Goal: Information Seeking & Learning: Learn about a topic

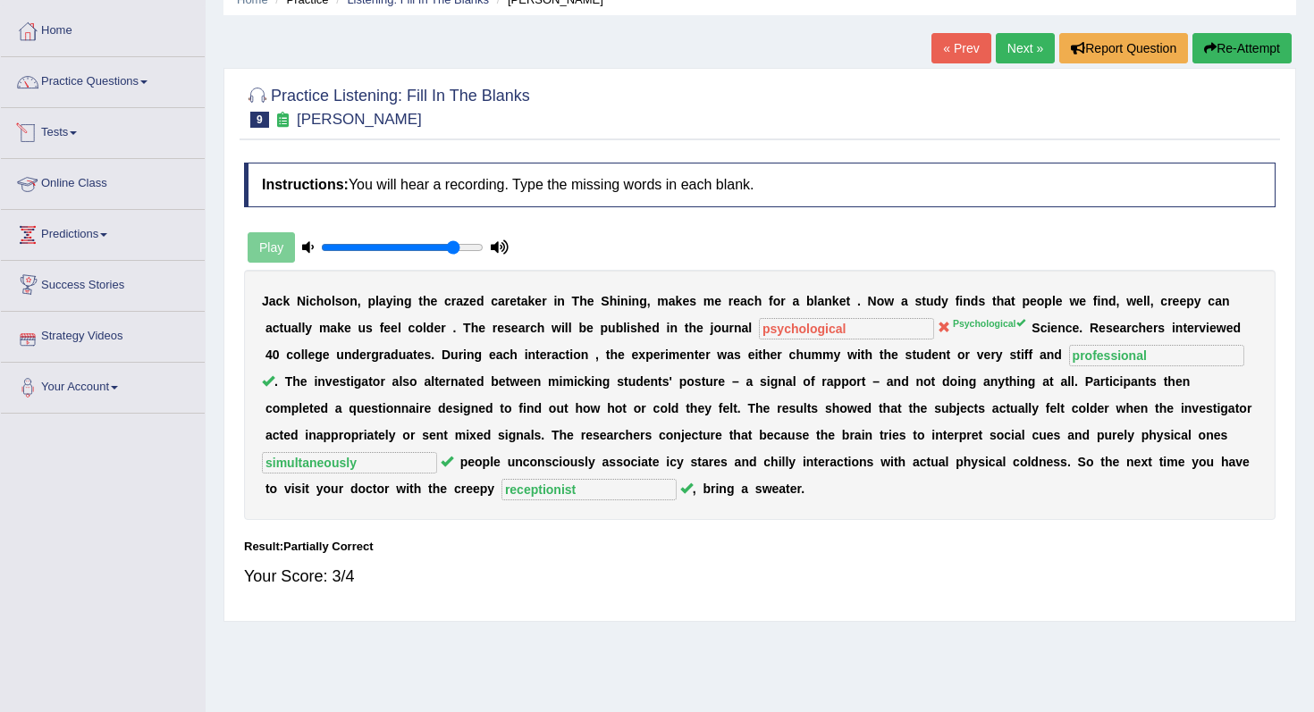
click at [75, 134] on link "Tests" at bounding box center [103, 130] width 204 height 45
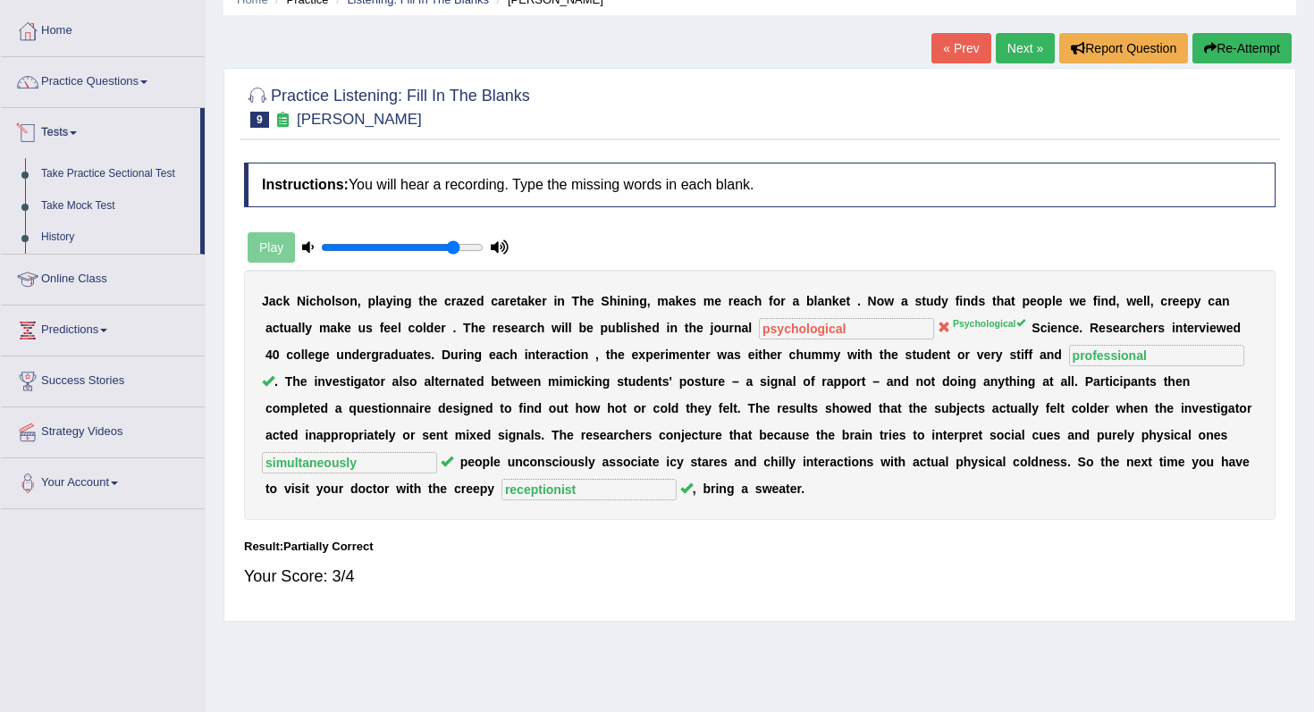
click at [63, 132] on link "Tests" at bounding box center [100, 130] width 199 height 45
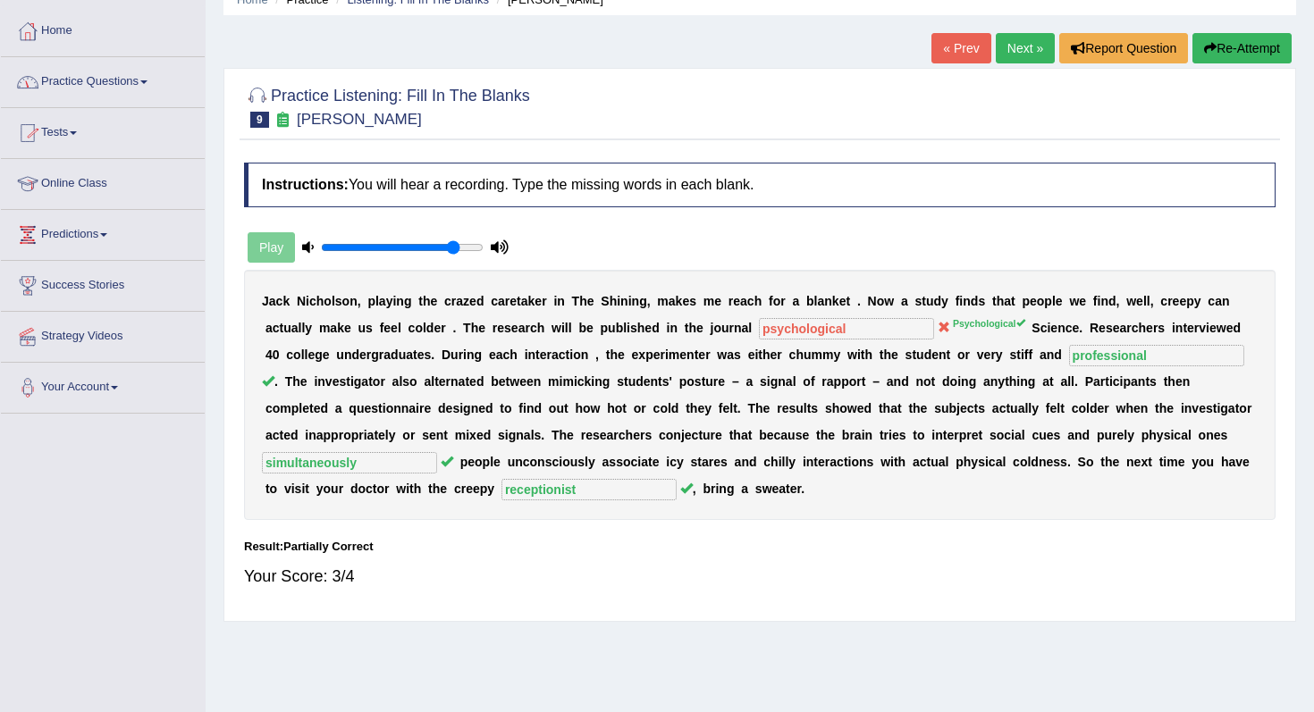
click at [68, 85] on link "Practice Questions" at bounding box center [103, 79] width 204 height 45
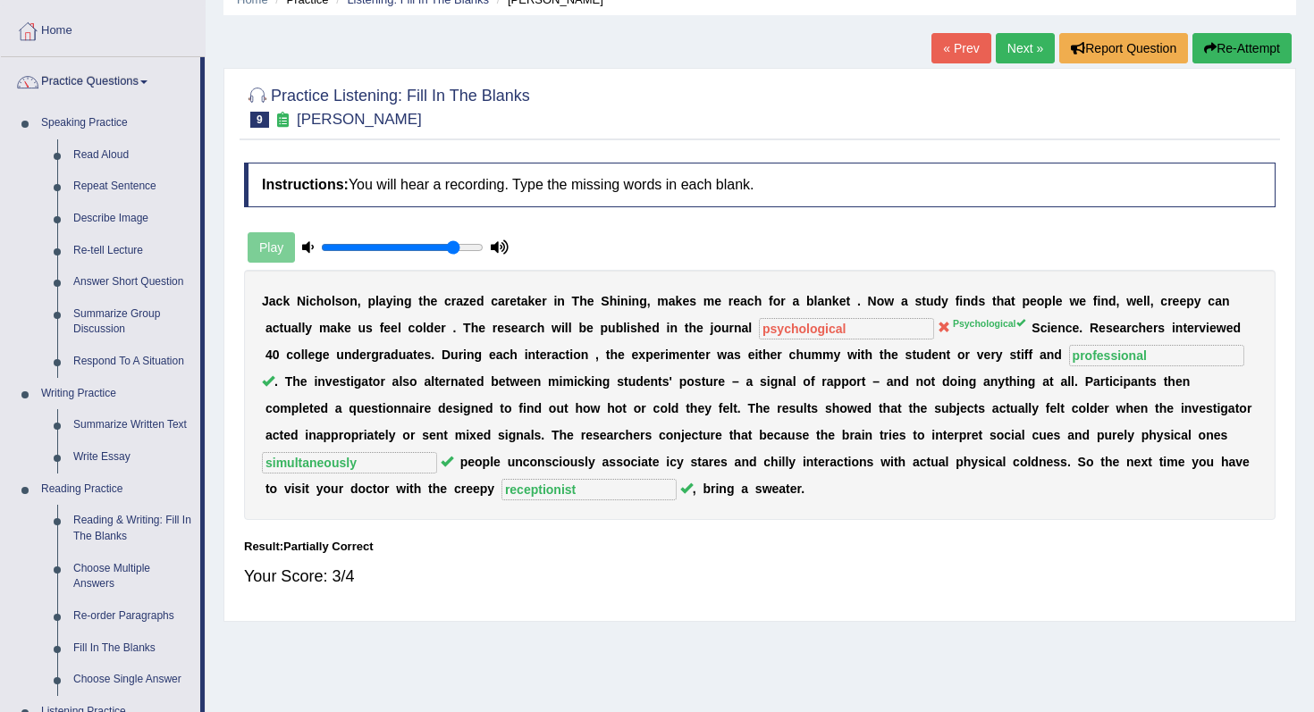
click at [207, 484] on div "Home Practice Listening: Fill In The Blanks Jack Nicholson « Prev Next » Report…" at bounding box center [760, 365] width 1108 height 894
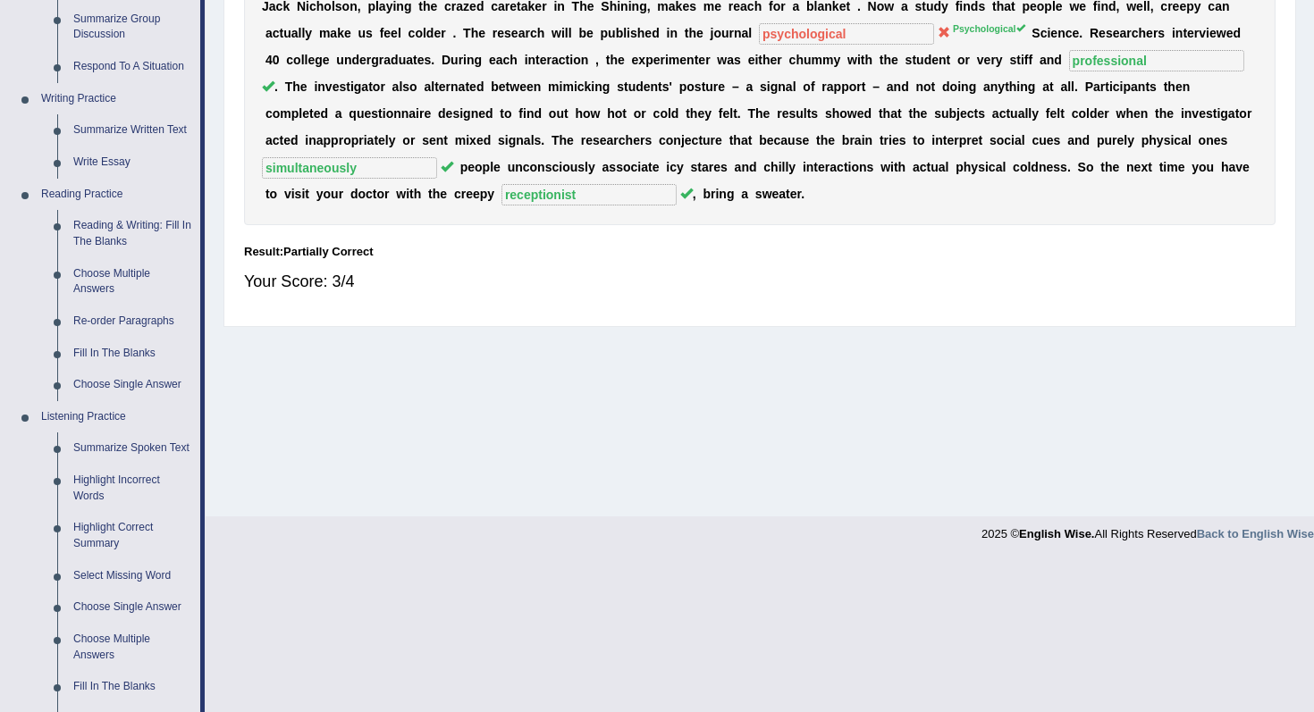
scroll to position [404, 0]
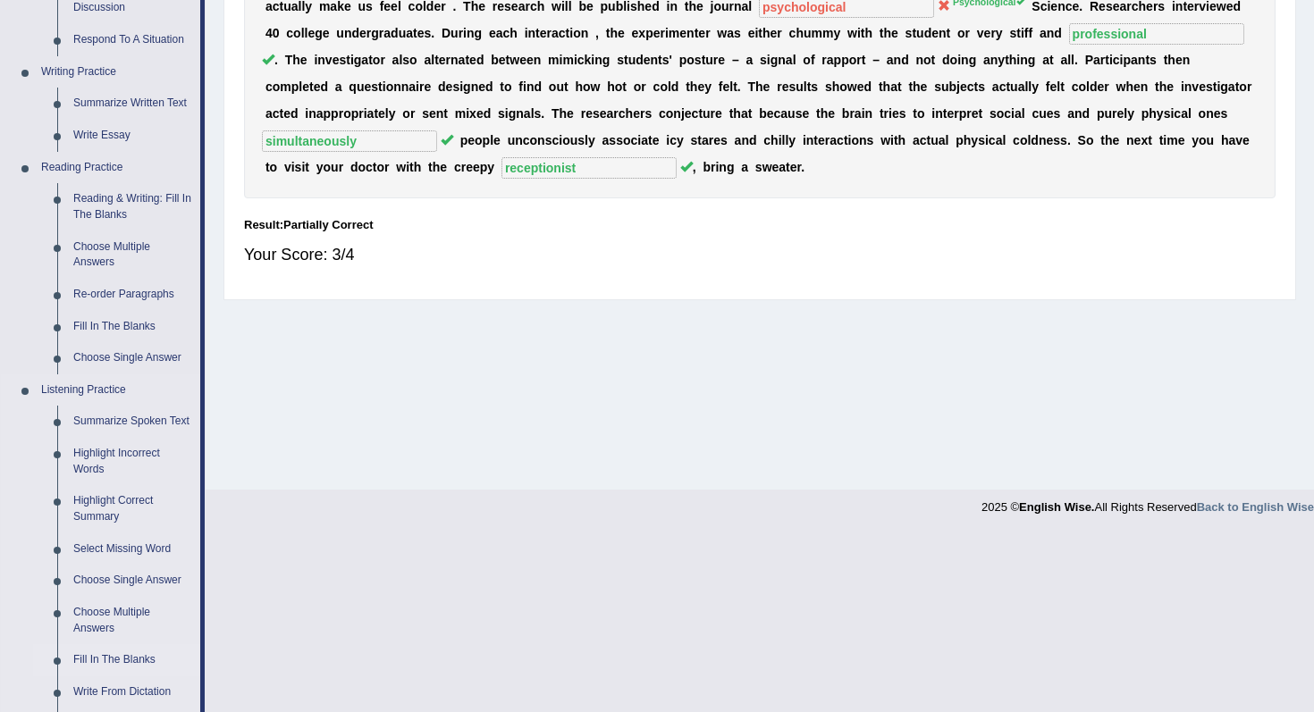
click at [113, 677] on link "Fill In The Blanks" at bounding box center [132, 660] width 135 height 32
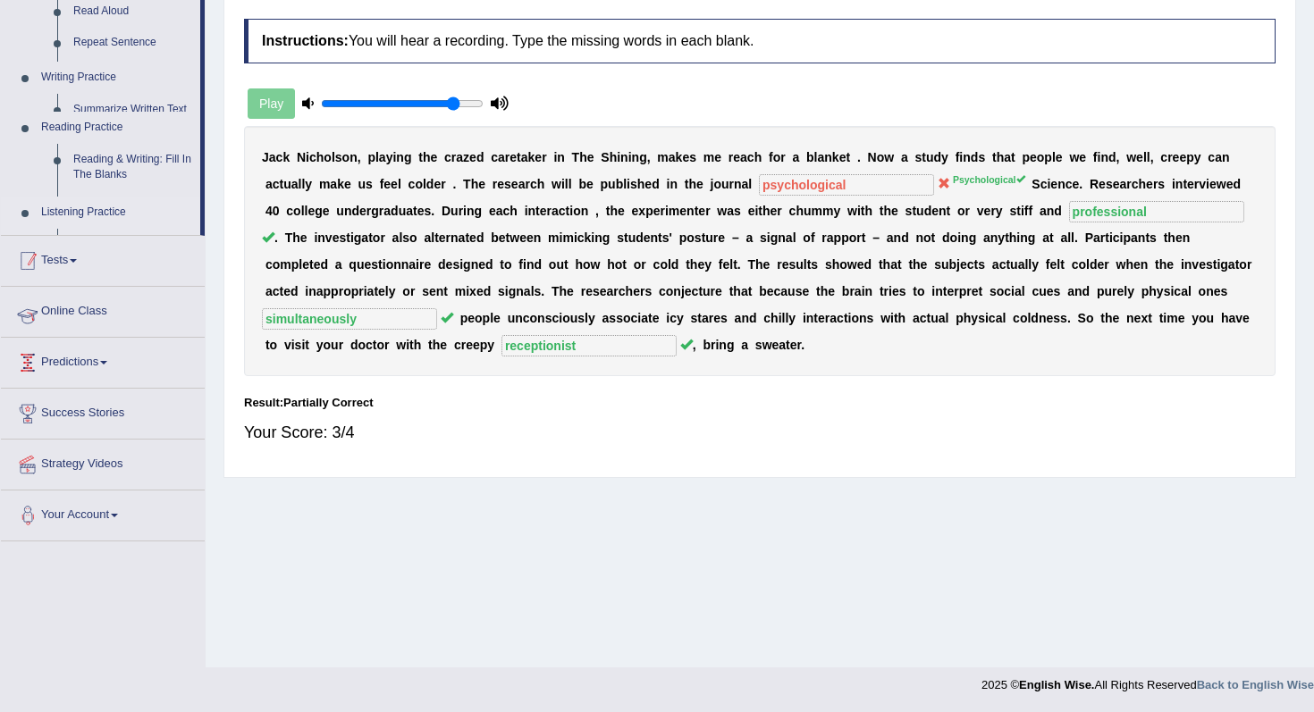
scroll to position [226, 0]
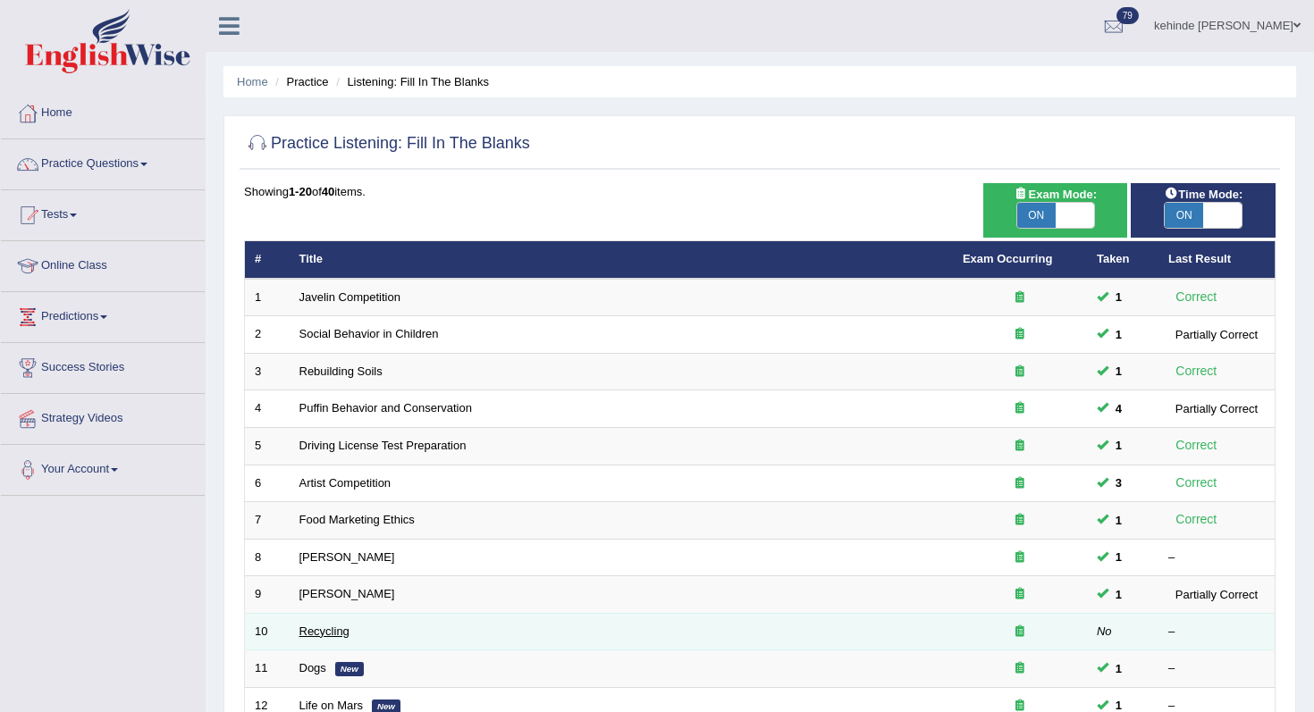
click at [324, 631] on link "Recycling" at bounding box center [324, 631] width 50 height 13
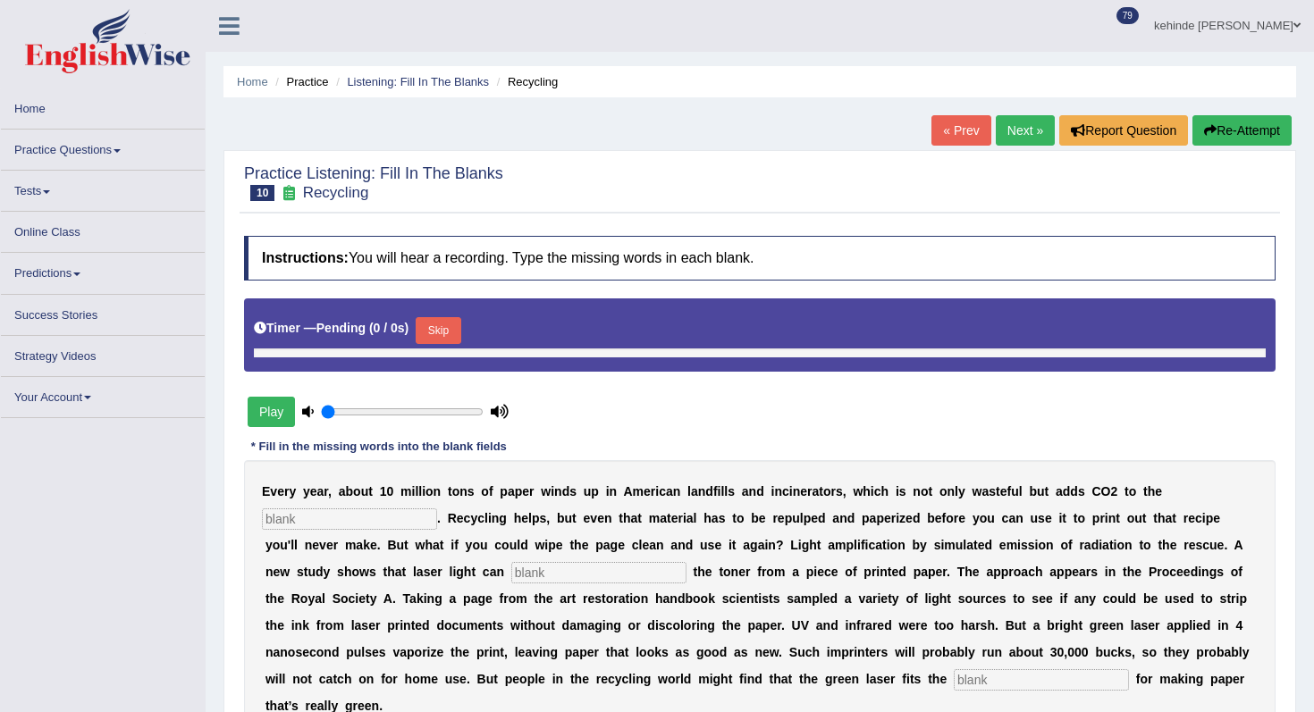
type input "0.85"
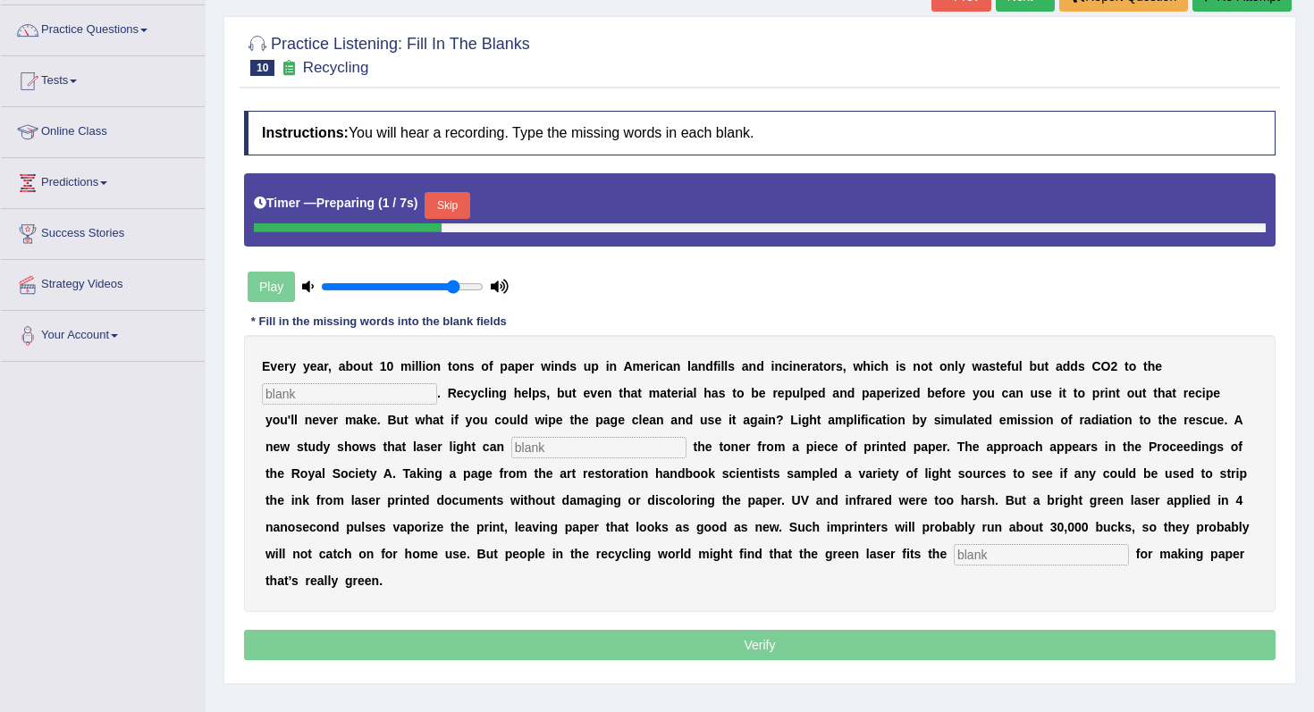
scroll to position [143, 0]
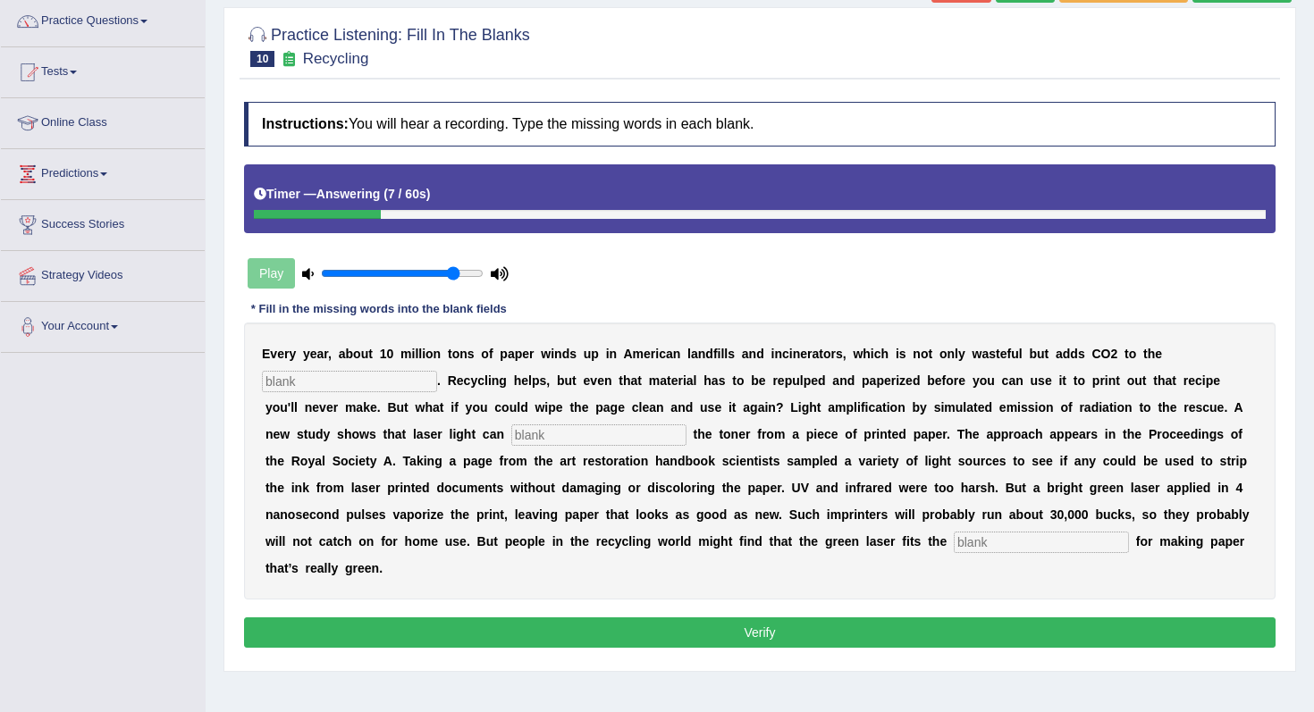
click at [989, 540] on input "text" at bounding box center [1041, 542] width 175 height 21
click at [324, 379] on input "text" at bounding box center [349, 381] width 175 height 21
type input "atmosphere"
click at [511, 435] on input "text" at bounding box center [598, 435] width 175 height 21
type input "erase"
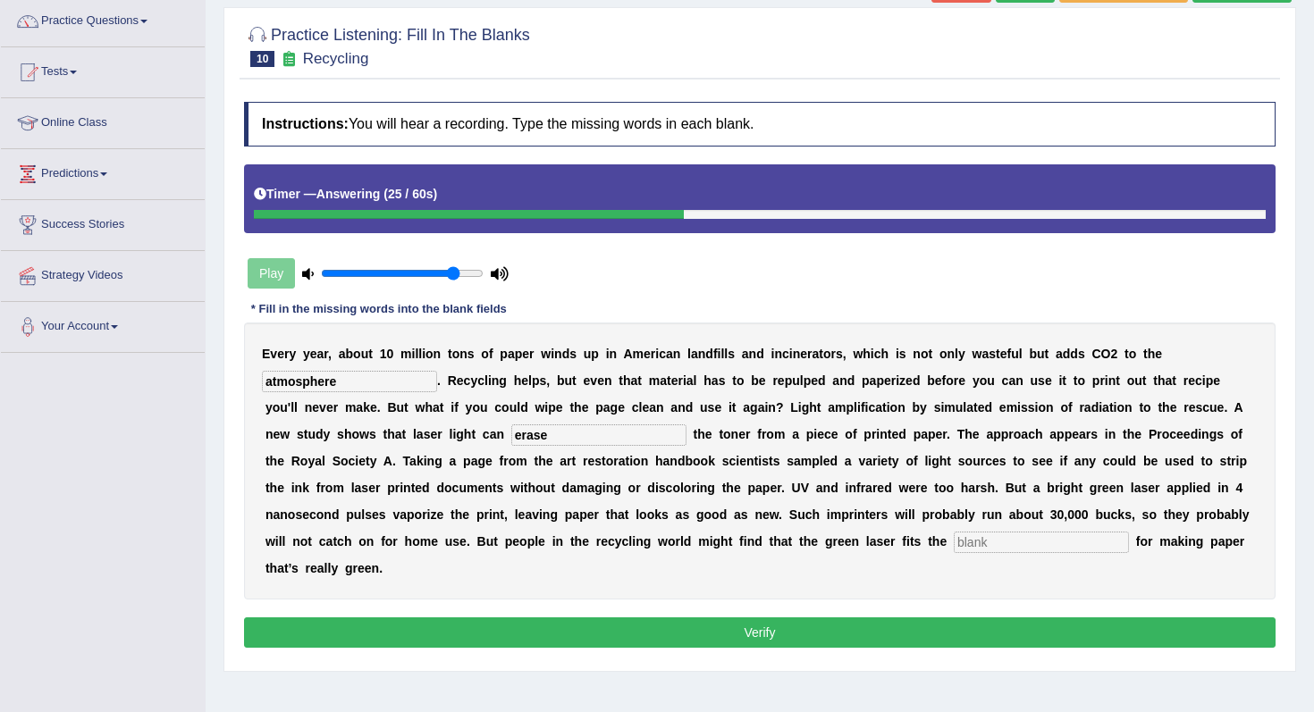
click at [996, 541] on input "text" at bounding box center [1041, 542] width 175 height 21
type input "bin"
click at [770, 635] on button "Verify" at bounding box center [760, 633] width 1032 height 30
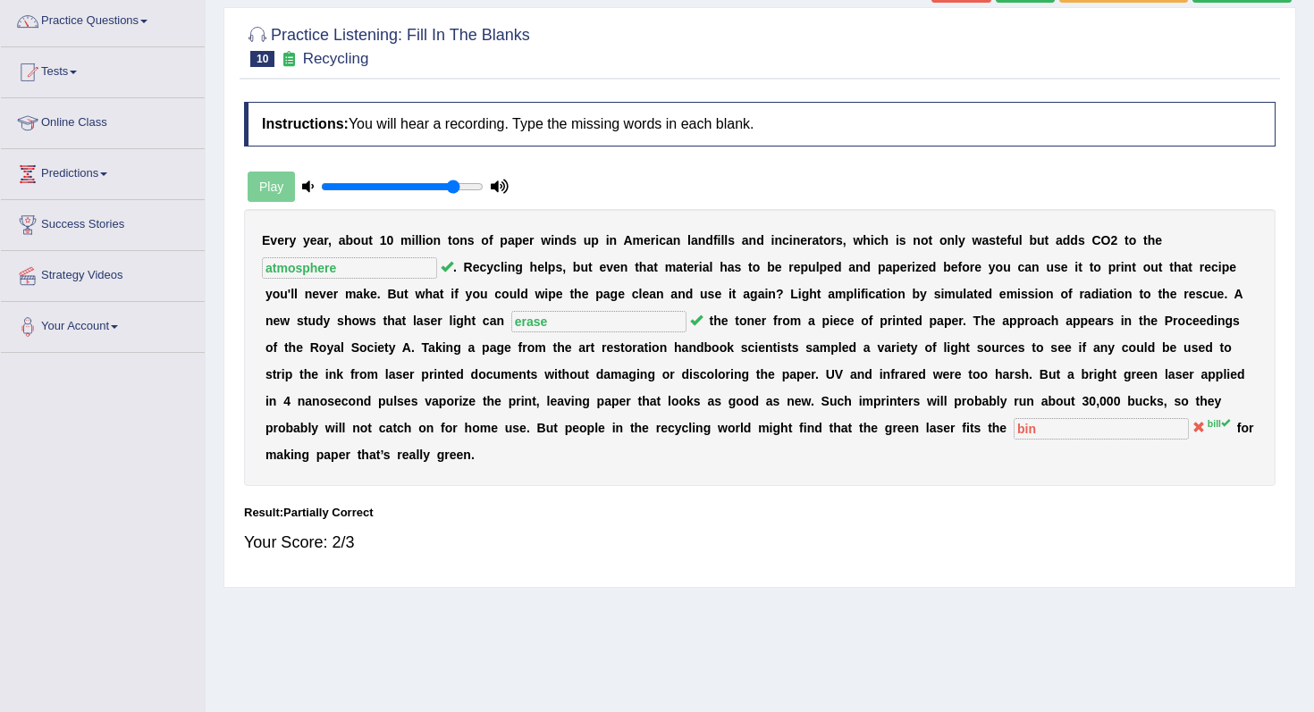
click at [1306, 70] on div "Home Practice Listening: Fill In The Blanks Recycling « Prev Next » Report Ques…" at bounding box center [760, 304] width 1108 height 894
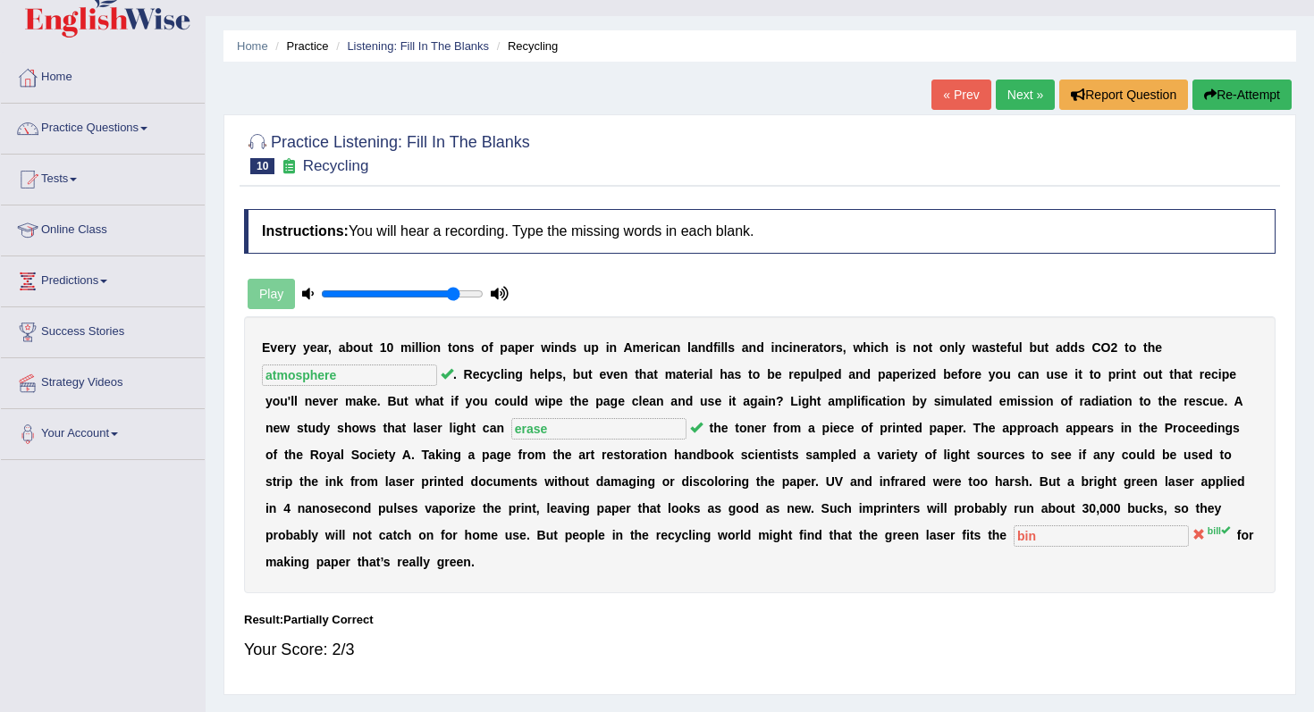
scroll to position [0, 0]
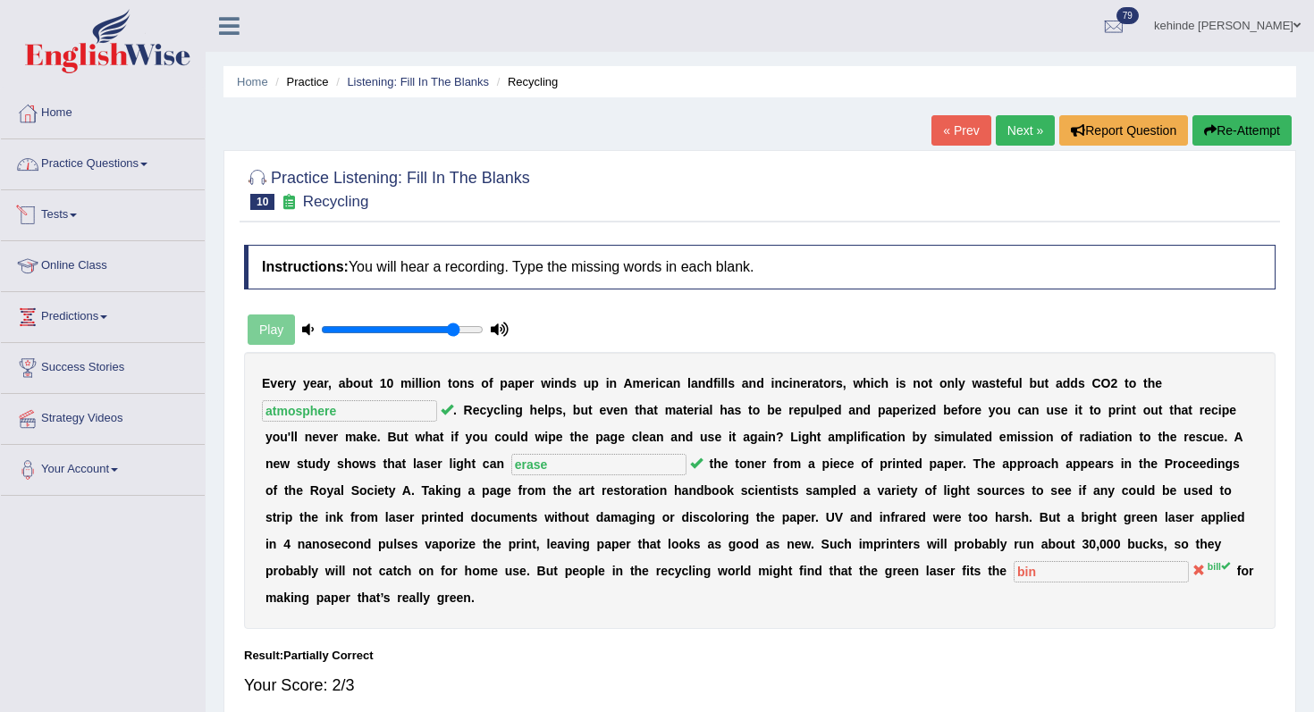
click at [88, 182] on link "Practice Questions" at bounding box center [103, 161] width 204 height 45
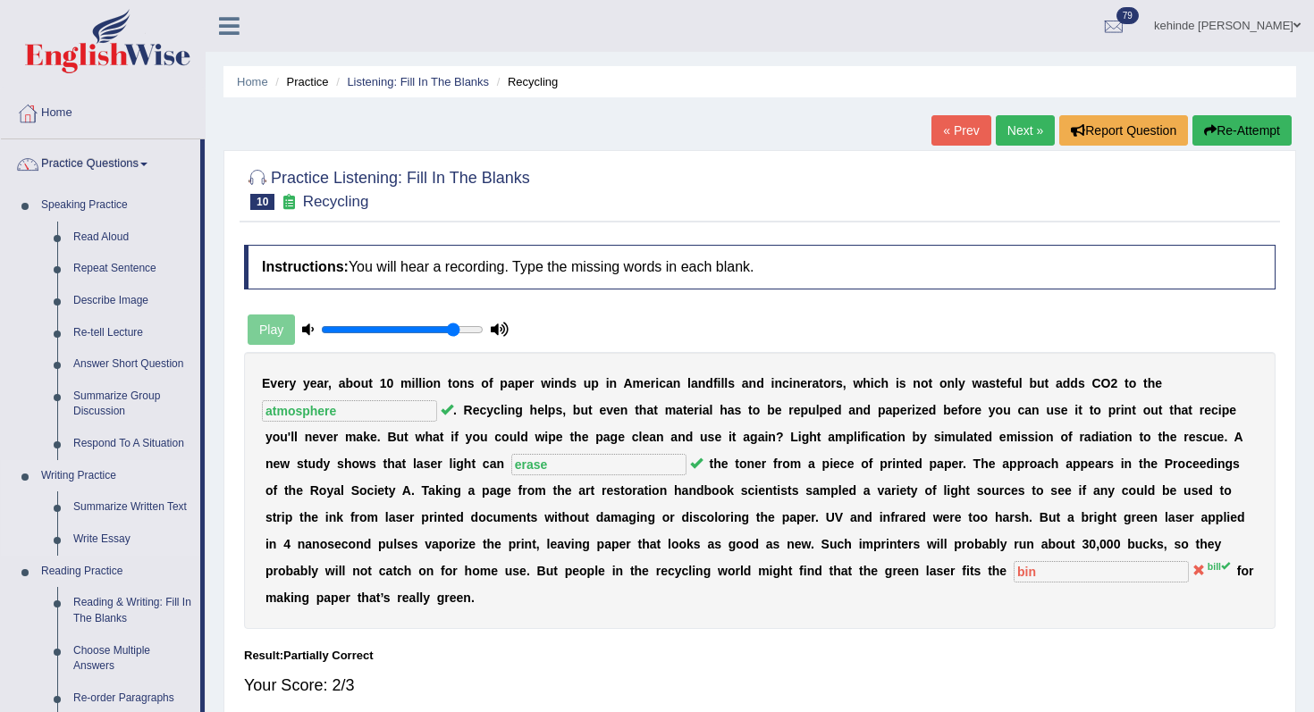
click at [189, 473] on link "Writing Practice" at bounding box center [116, 476] width 167 height 32
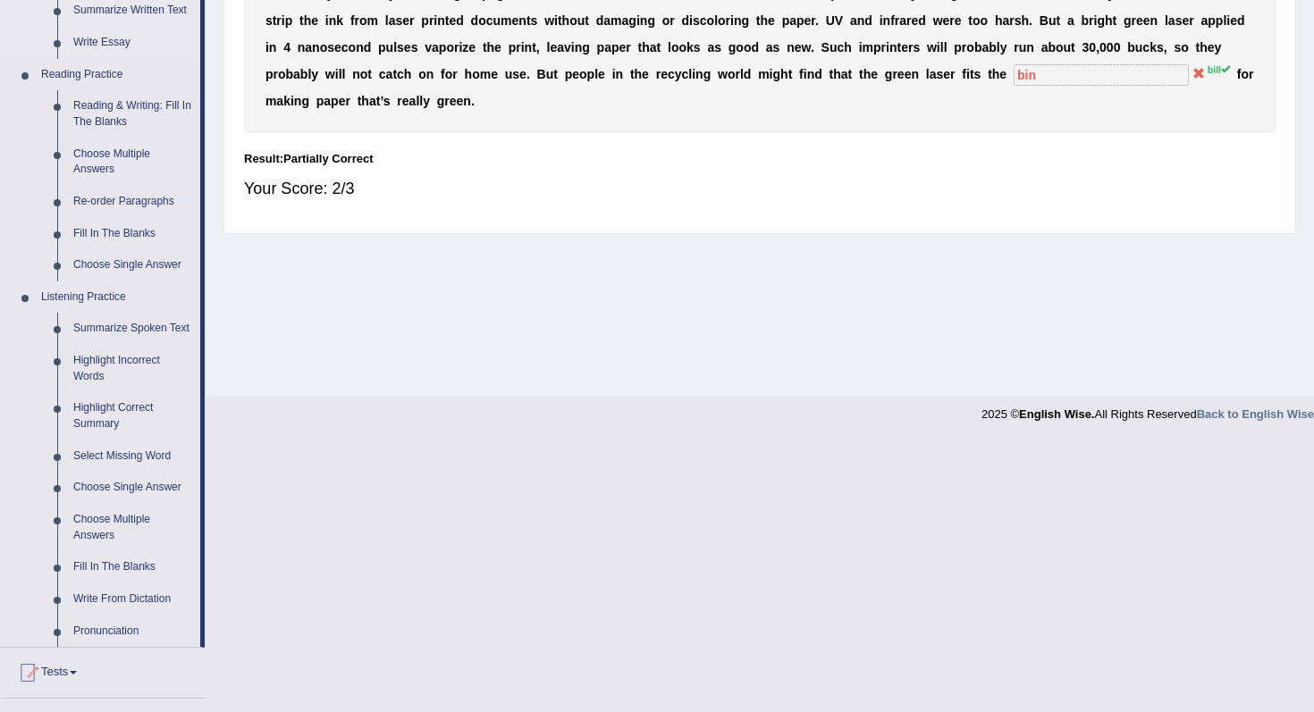
scroll to position [501, 0]
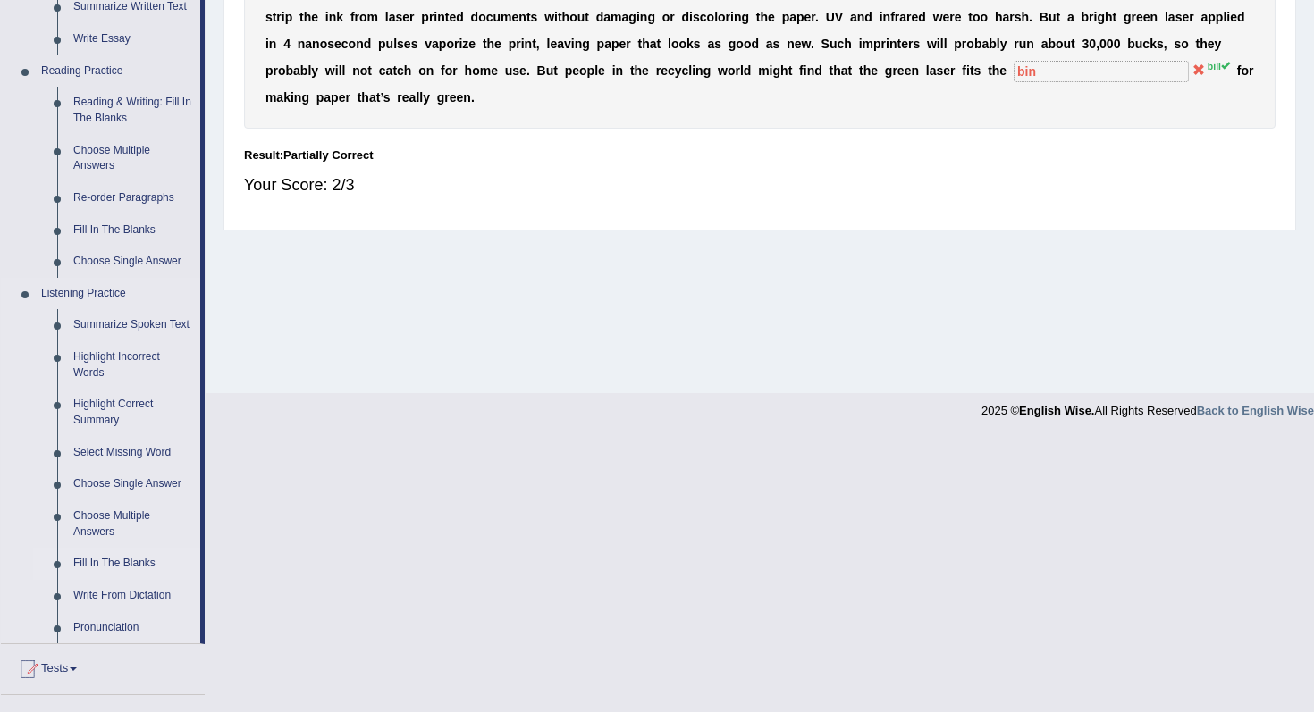
click at [122, 577] on link "Fill In The Blanks" at bounding box center [132, 564] width 135 height 32
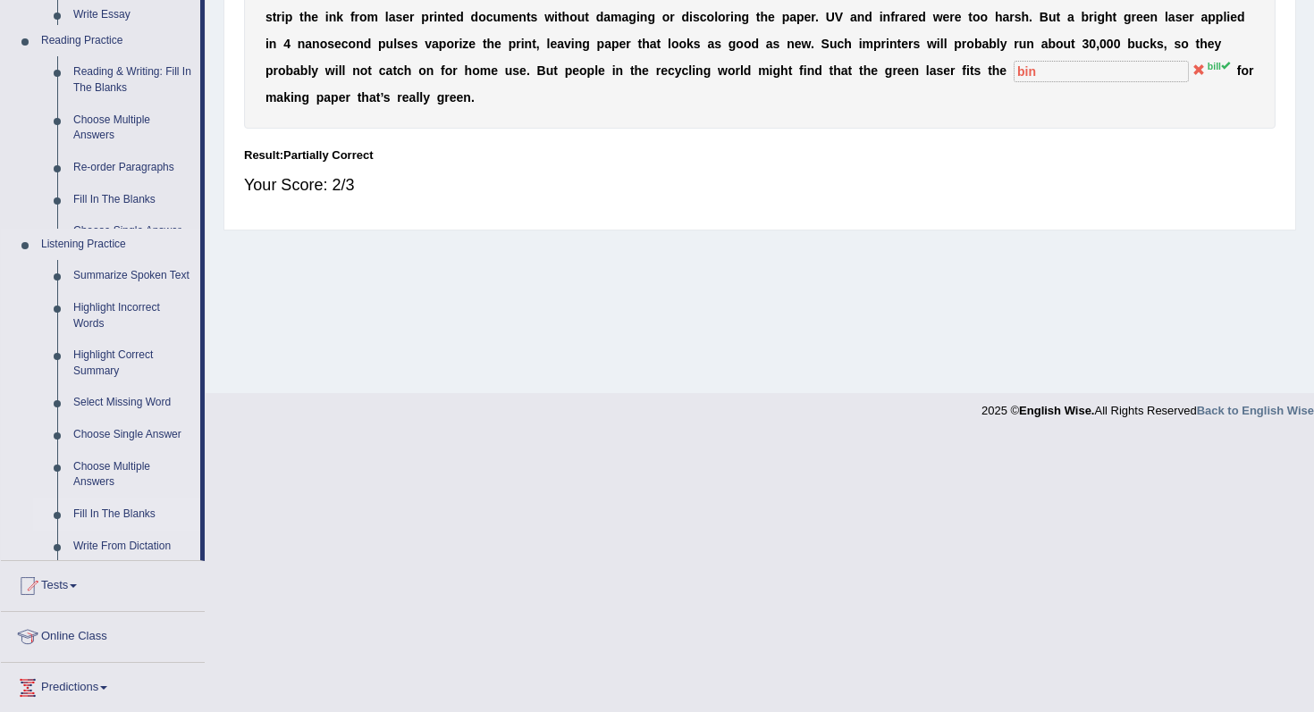
scroll to position [226, 0]
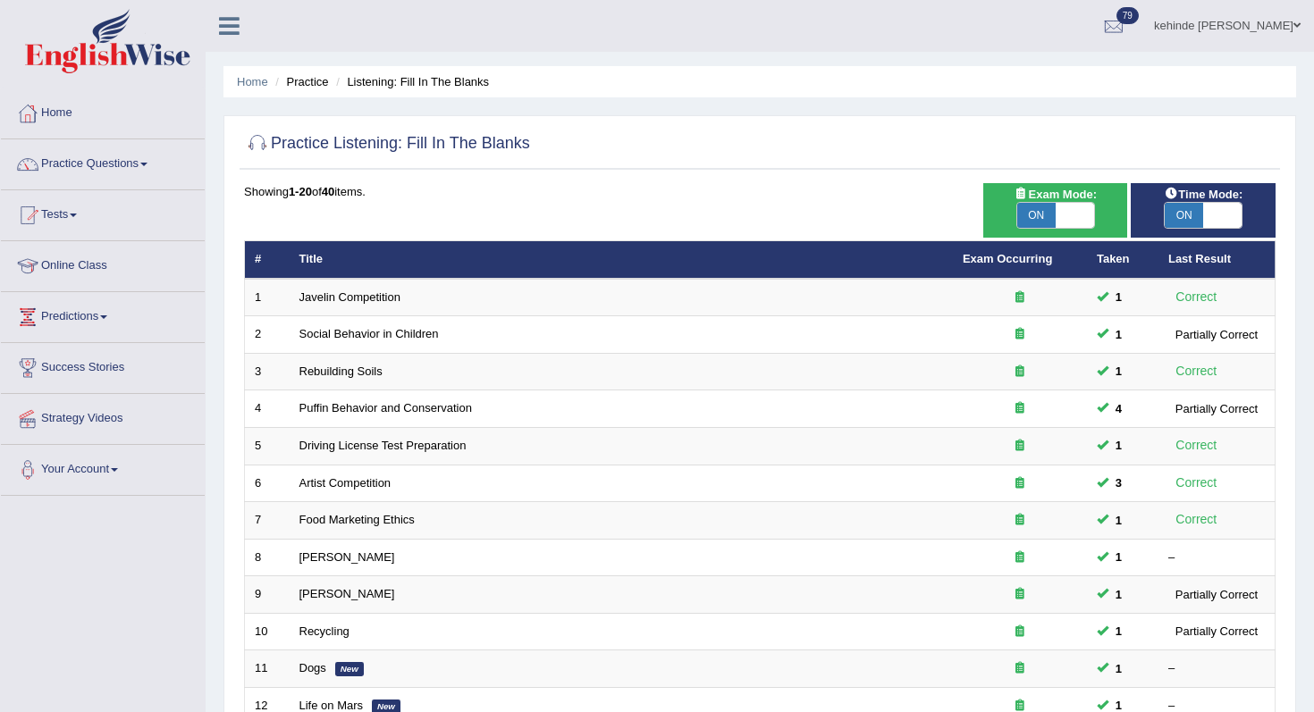
click at [1301, 484] on div "Home Practice Listening: Fill In The Blanks Practice Listening: Fill In The Bla…" at bounding box center [760, 569] width 1108 height 1139
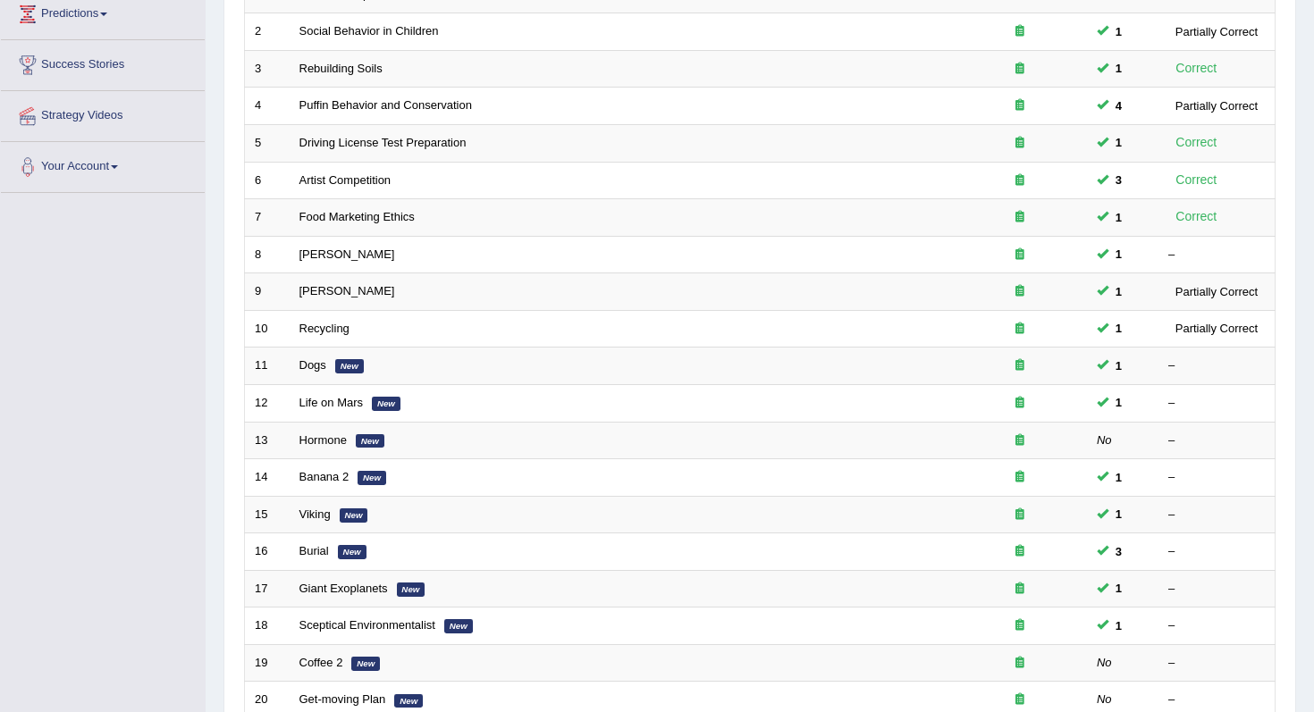
scroll to position [322, 0]
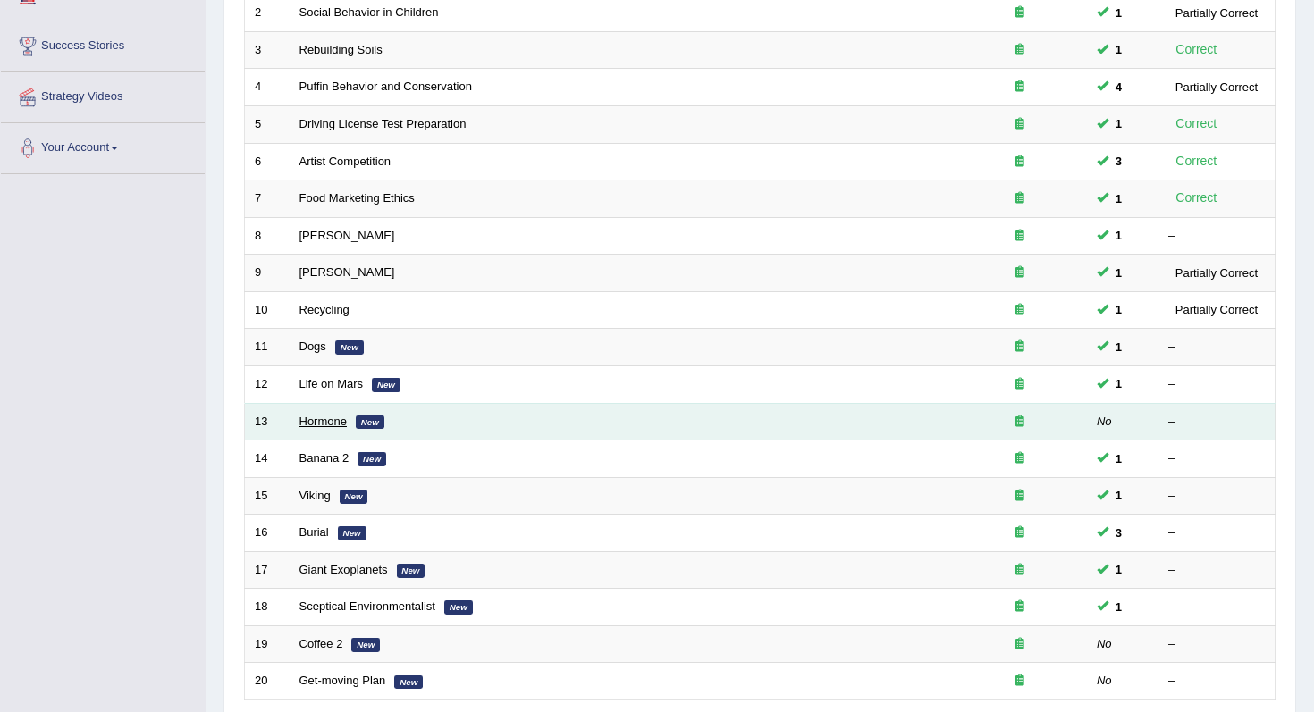
click at [320, 426] on link "Hormone" at bounding box center [322, 421] width 47 height 13
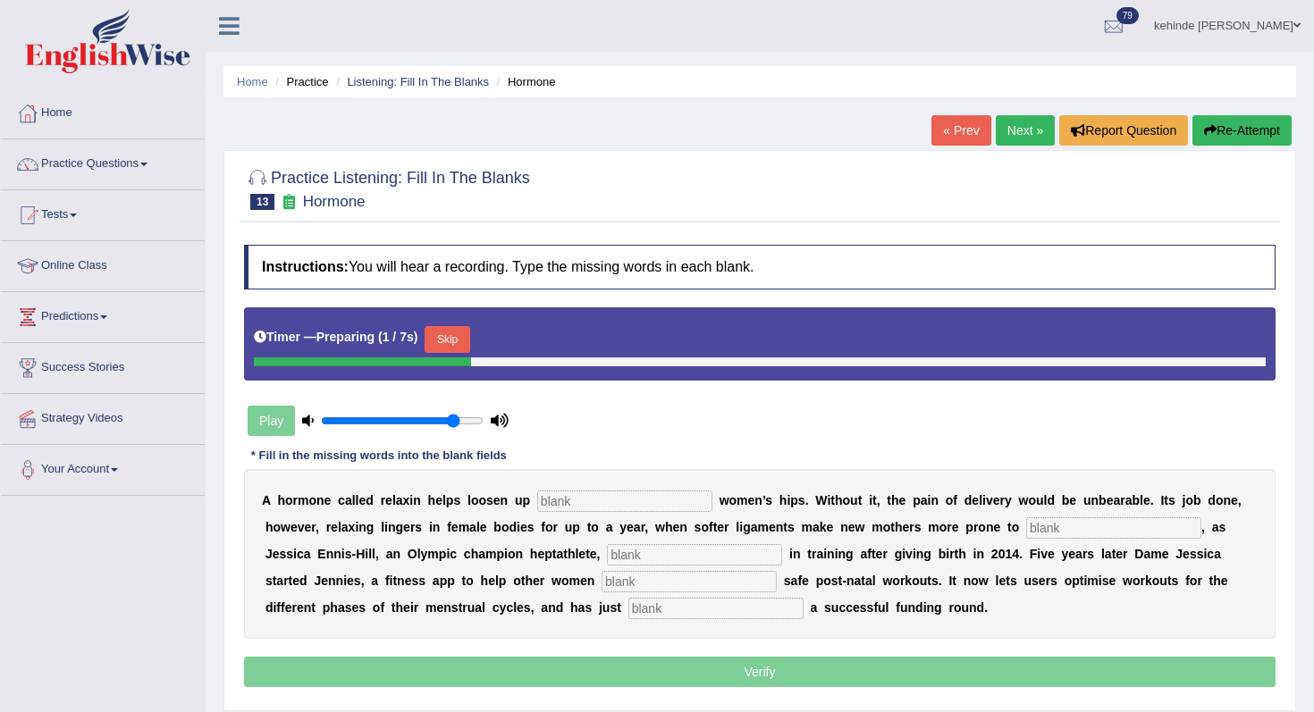
click at [1298, 437] on div "Home Practice Listening: Fill In The Blanks Hormone « Prev Next » Report Questi…" at bounding box center [760, 447] width 1108 height 894
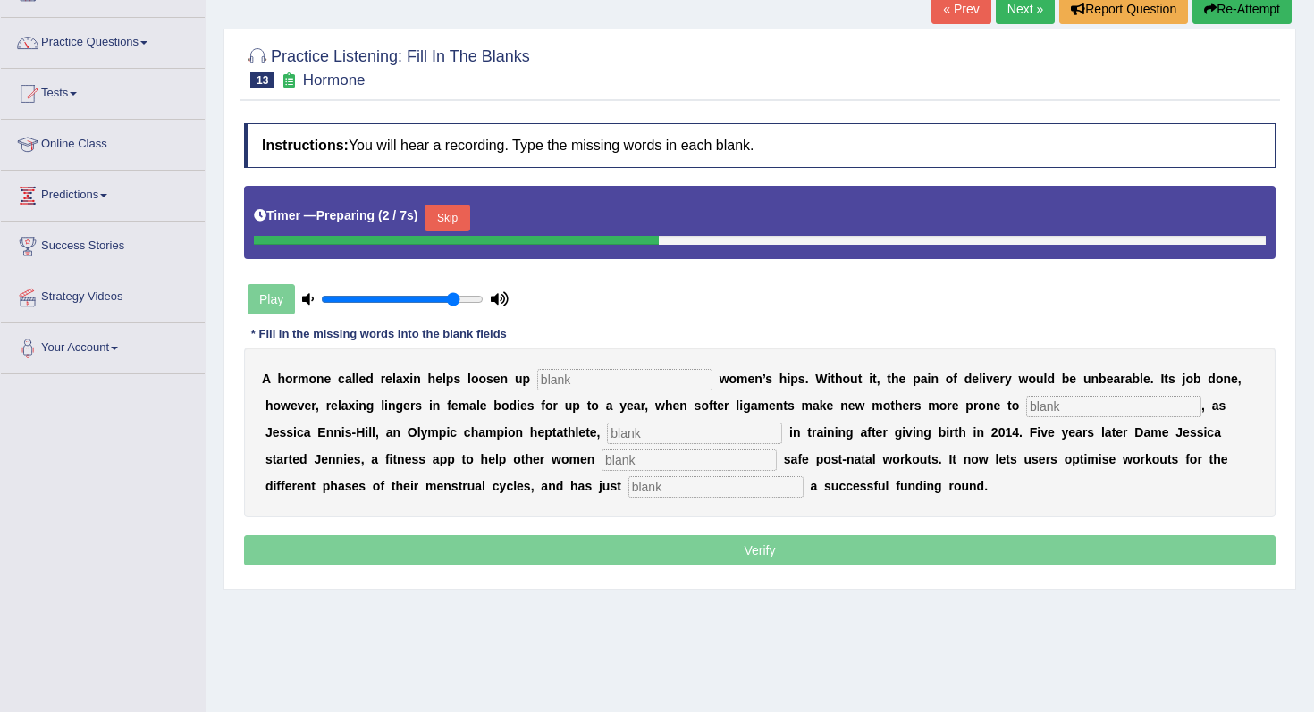
scroll to position [143, 0]
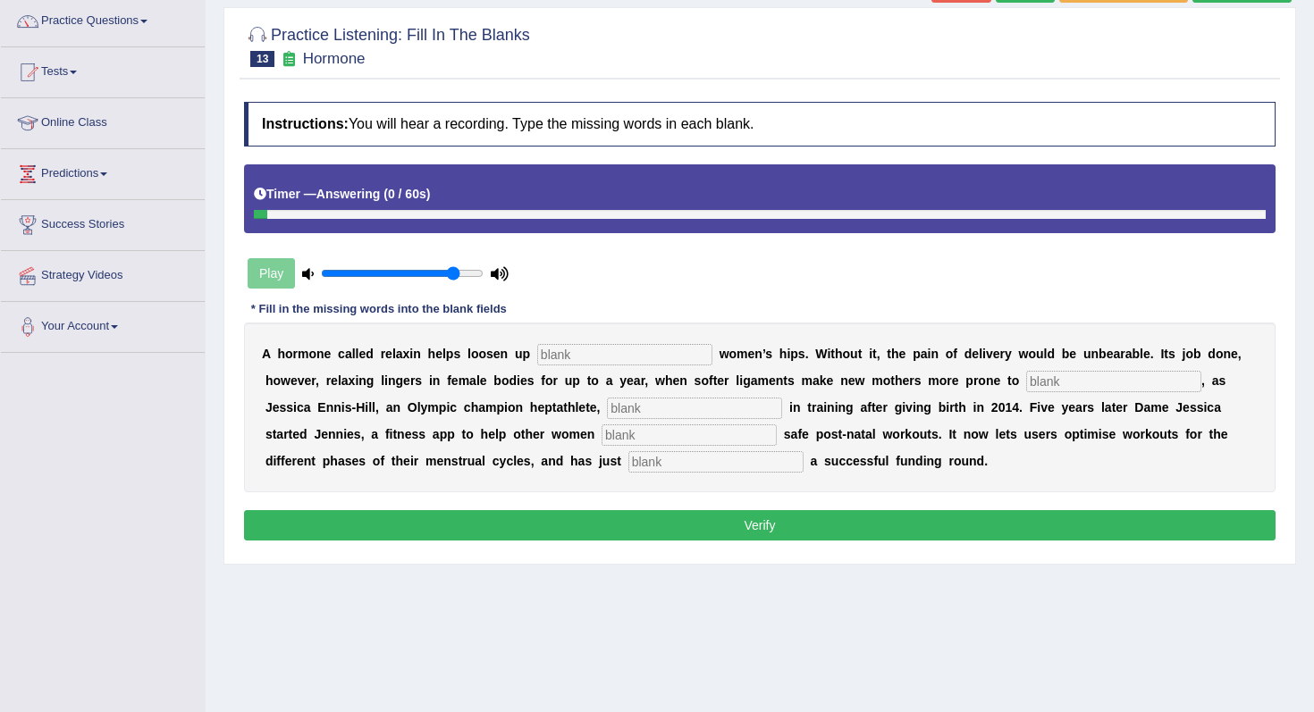
click at [628, 455] on input "text" at bounding box center [715, 461] width 175 height 21
type input "concluded"
click at [582, 354] on input "text" at bounding box center [624, 354] width 175 height 21
type input "pregnant"
click at [1065, 380] on input "text" at bounding box center [1113, 381] width 175 height 21
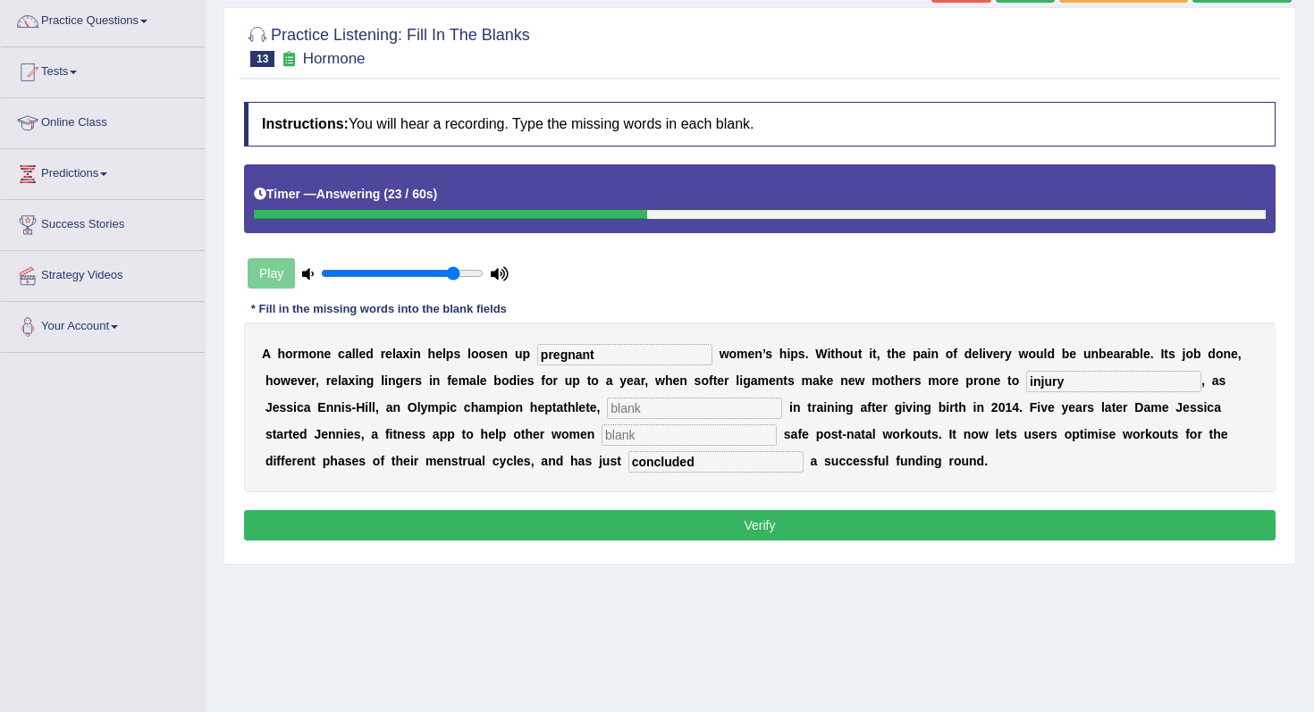
type input "injury"
click at [607, 404] on input "text" at bounding box center [694, 408] width 175 height 21
type input "discover"
click at [538, 448] on div "A h o r m o n e c a l l e d r e l a x i n h e l p s l o o s e n u p pregnant w …" at bounding box center [760, 408] width 1032 height 170
click at [602, 437] on input "text" at bounding box center [689, 435] width 175 height 21
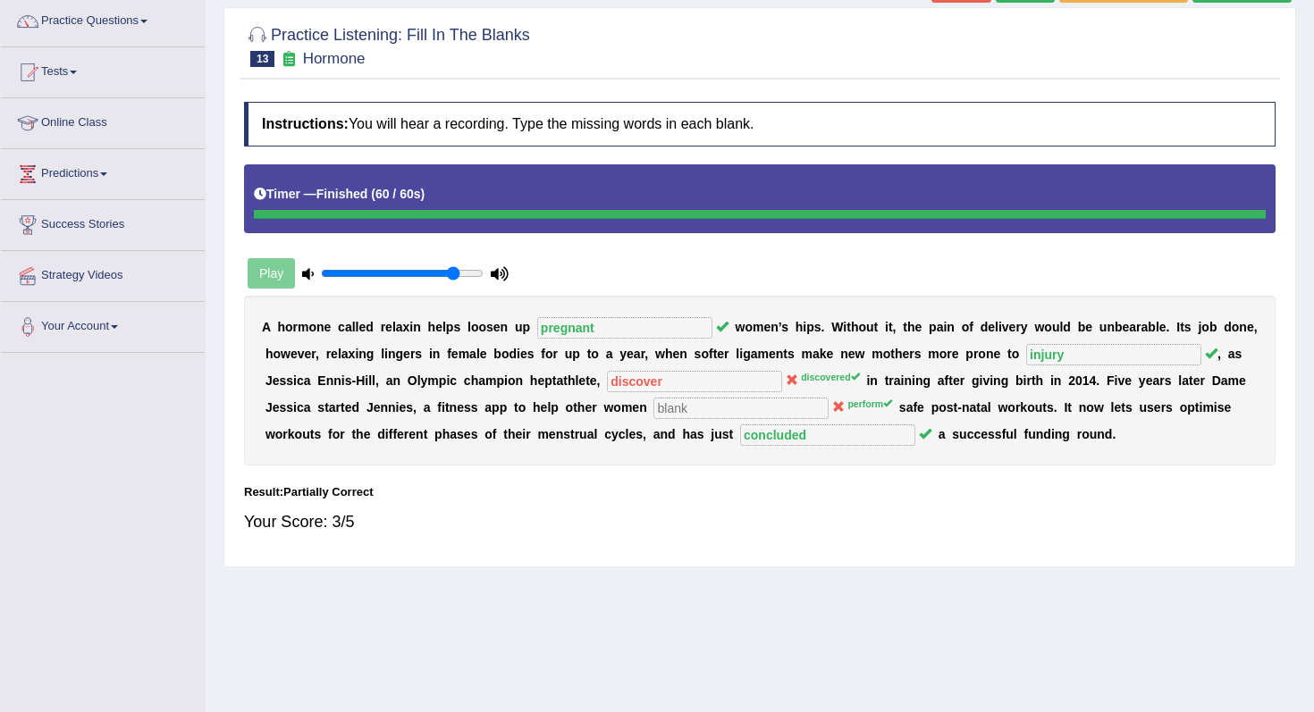
click at [1309, 157] on div "Home Practice Listening: Fill In The Blanks Hormone « Prev Next » Report Questi…" at bounding box center [760, 304] width 1108 height 894
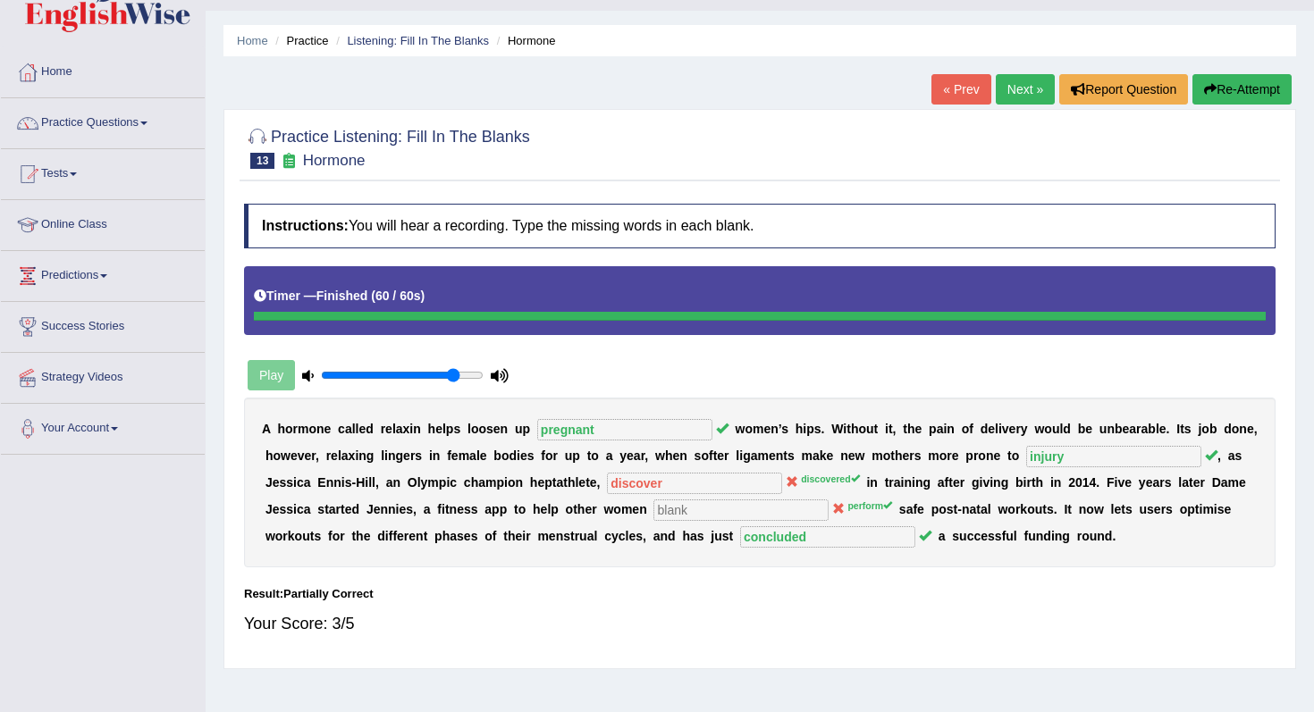
scroll to position [0, 0]
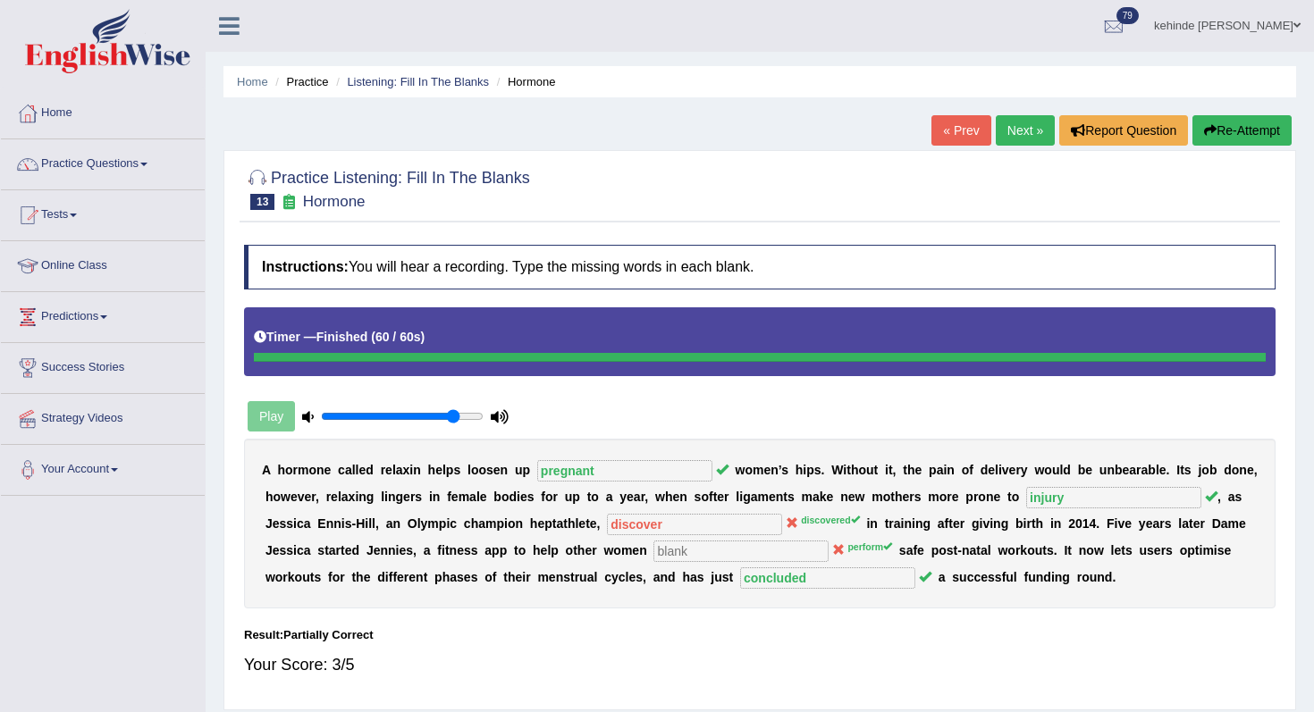
click at [1247, 128] on button "Re-Attempt" at bounding box center [1241, 130] width 99 height 30
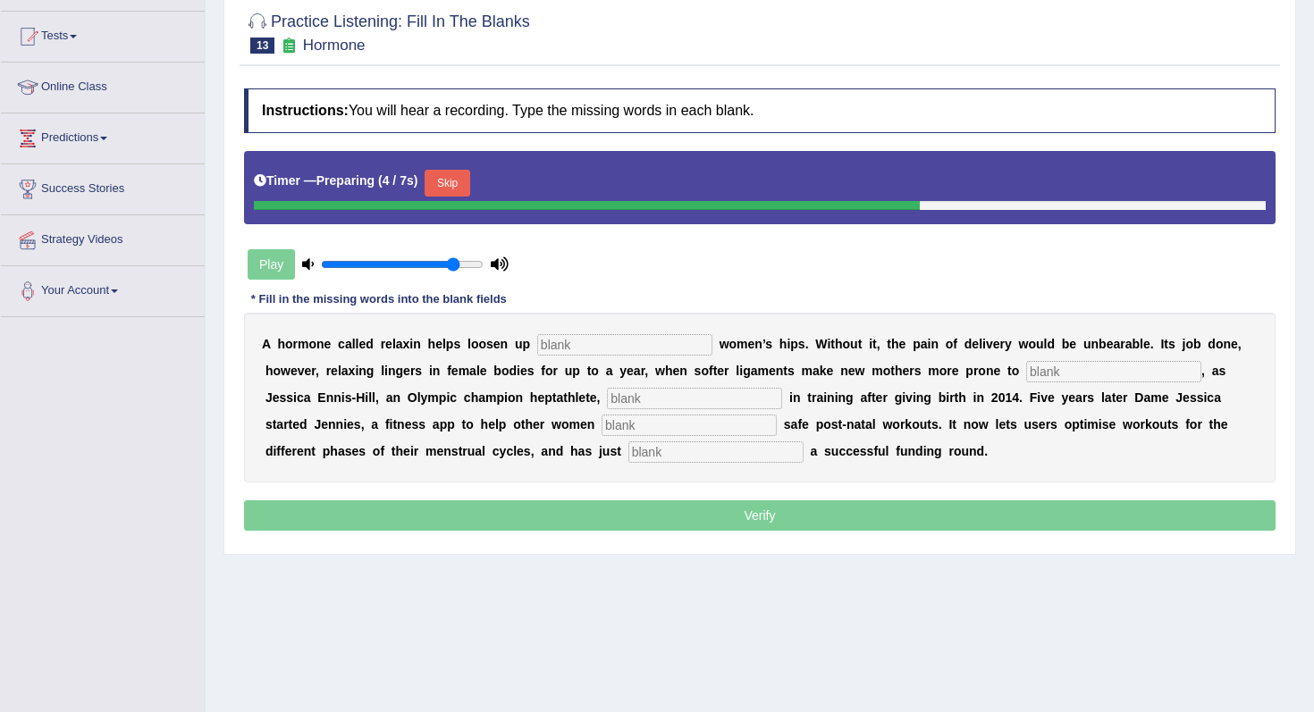
scroll to position [215, 0]
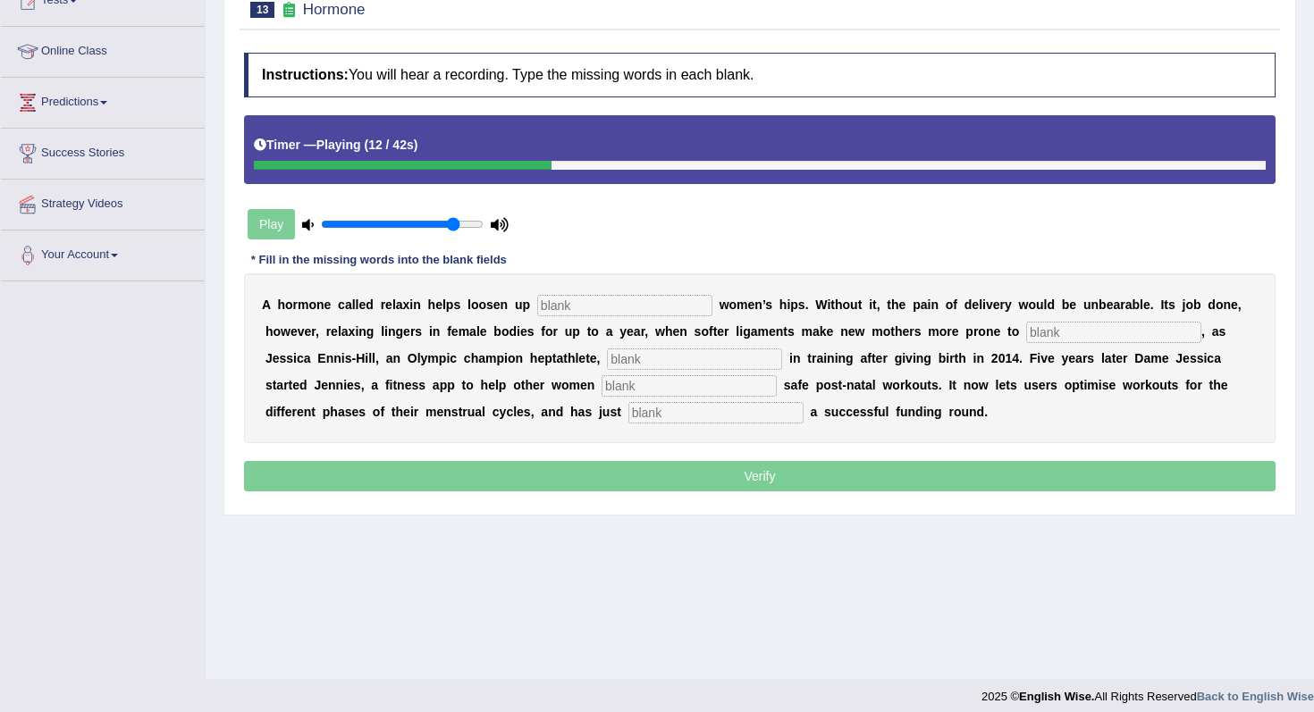
click at [962, 194] on div "Instructions: You will hear a recording. Type the missing words in each blank. …" at bounding box center [760, 274] width 1040 height 461
click at [607, 360] on input "text" at bounding box center [694, 359] width 175 height 21
type input "discovered"
click at [602, 390] on input "text" at bounding box center [689, 385] width 175 height 21
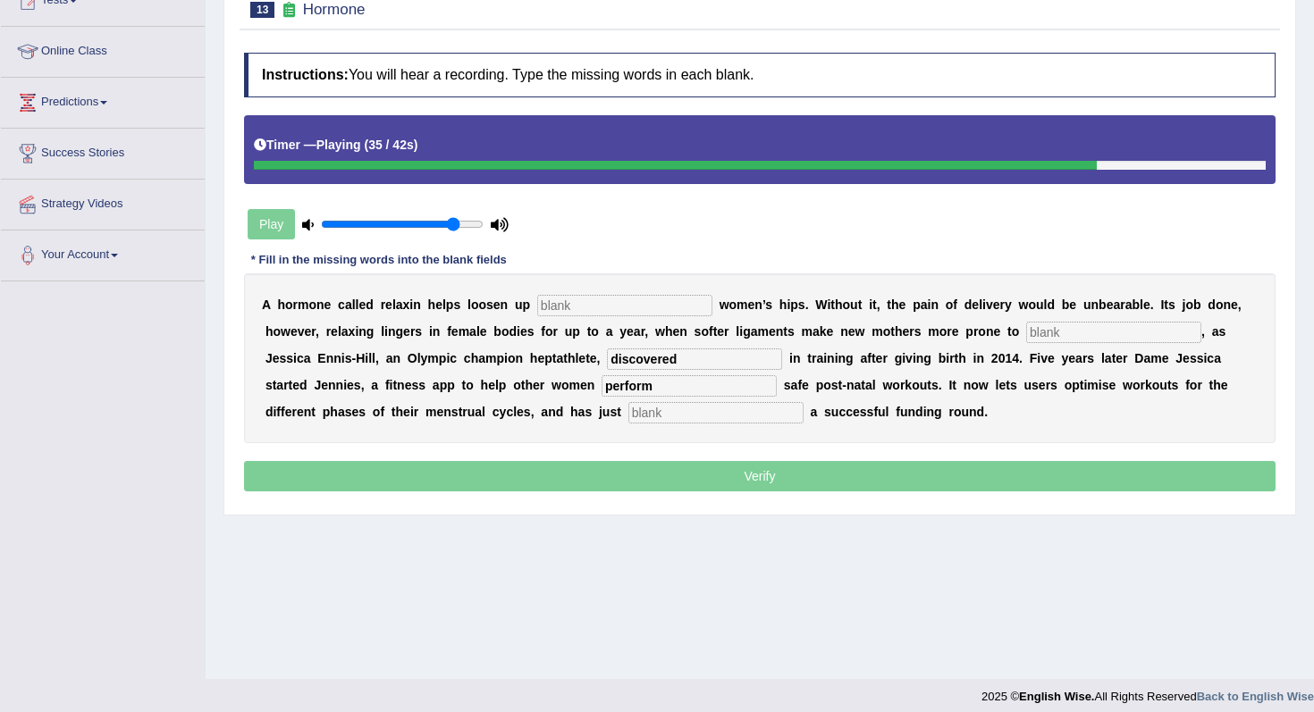
type input "perform"
click at [628, 417] on input "text" at bounding box center [715, 412] width 175 height 21
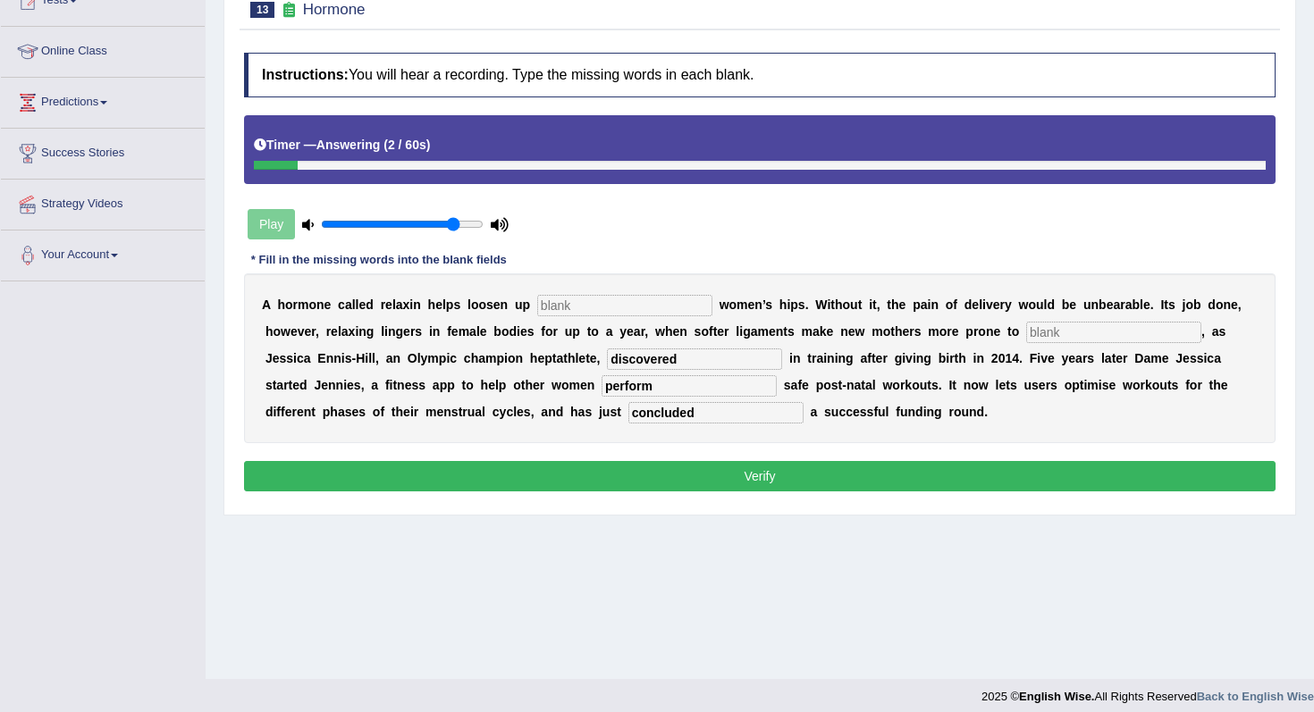
type input "concluded"
click at [567, 299] on input "text" at bounding box center [624, 305] width 175 height 21
type input "pregnant"
click at [1068, 334] on input "text" at bounding box center [1113, 332] width 175 height 21
type input "injury"
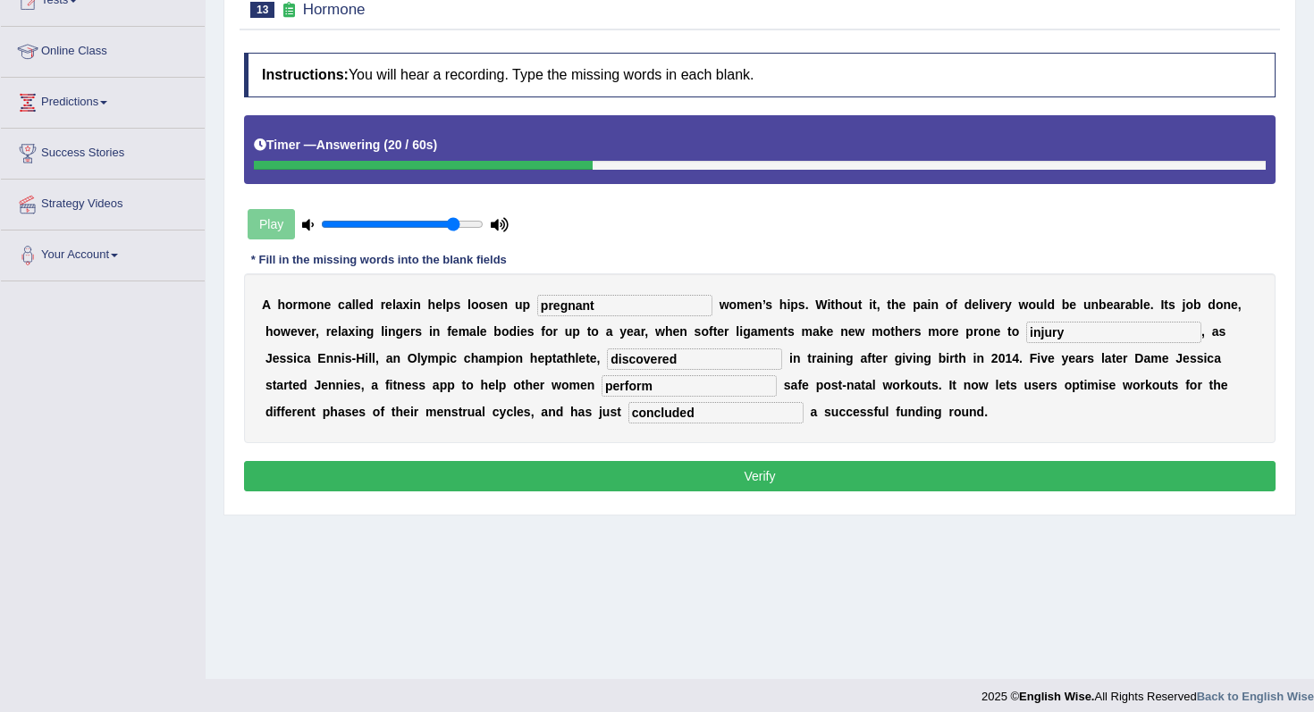
click at [577, 473] on button "Verify" at bounding box center [760, 476] width 1032 height 30
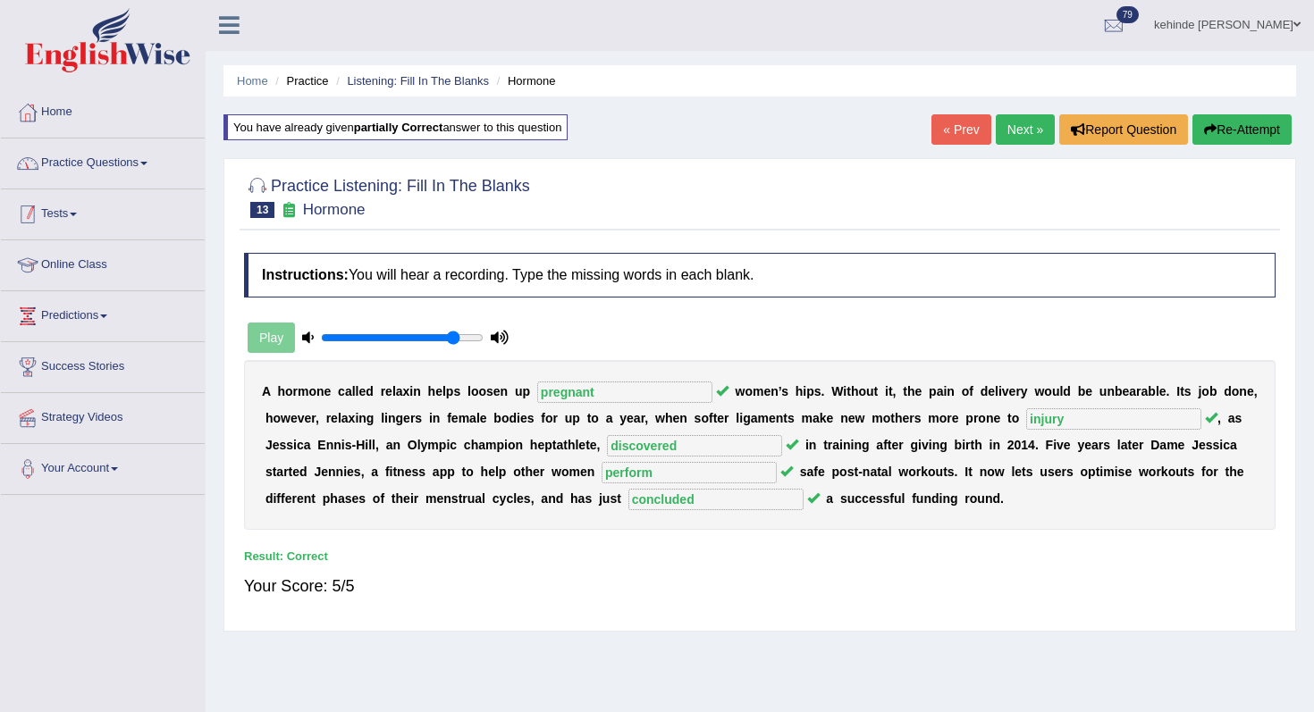
scroll to position [0, 0]
click at [104, 176] on link "Practice Questions" at bounding box center [103, 161] width 204 height 45
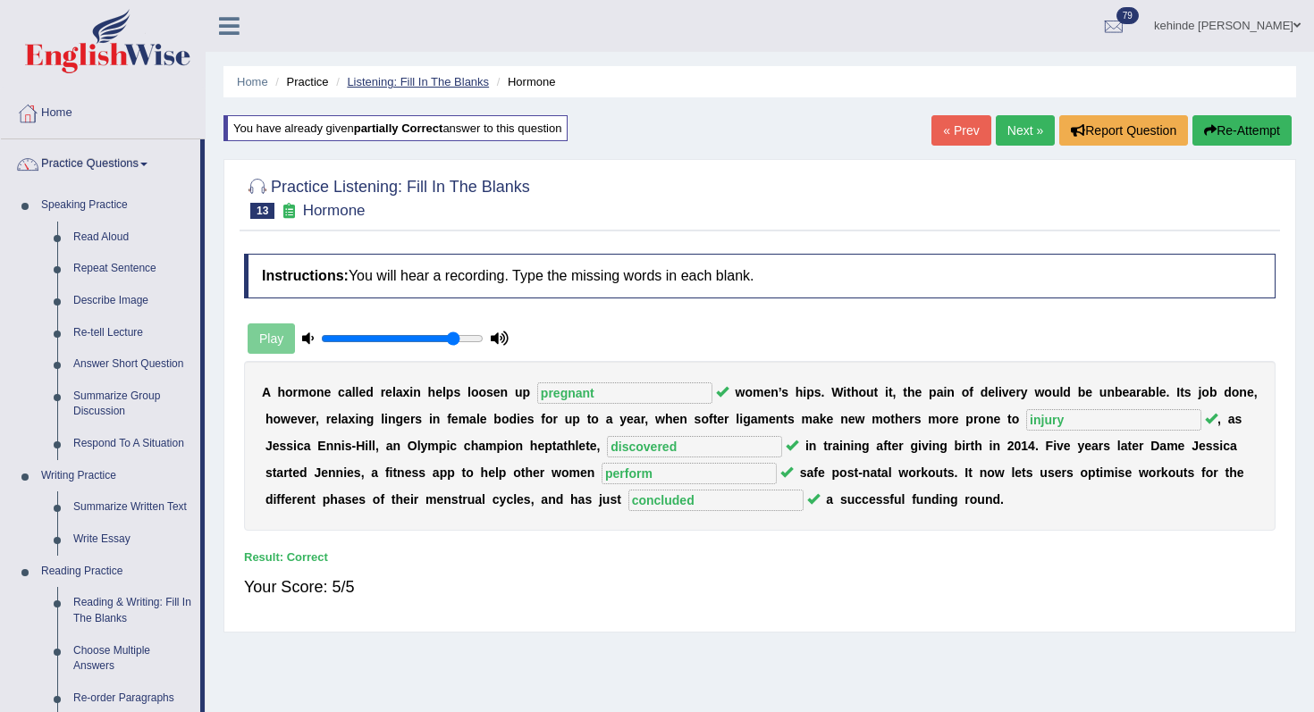
click at [426, 83] on link "Listening: Fill In The Blanks" at bounding box center [418, 81] width 142 height 13
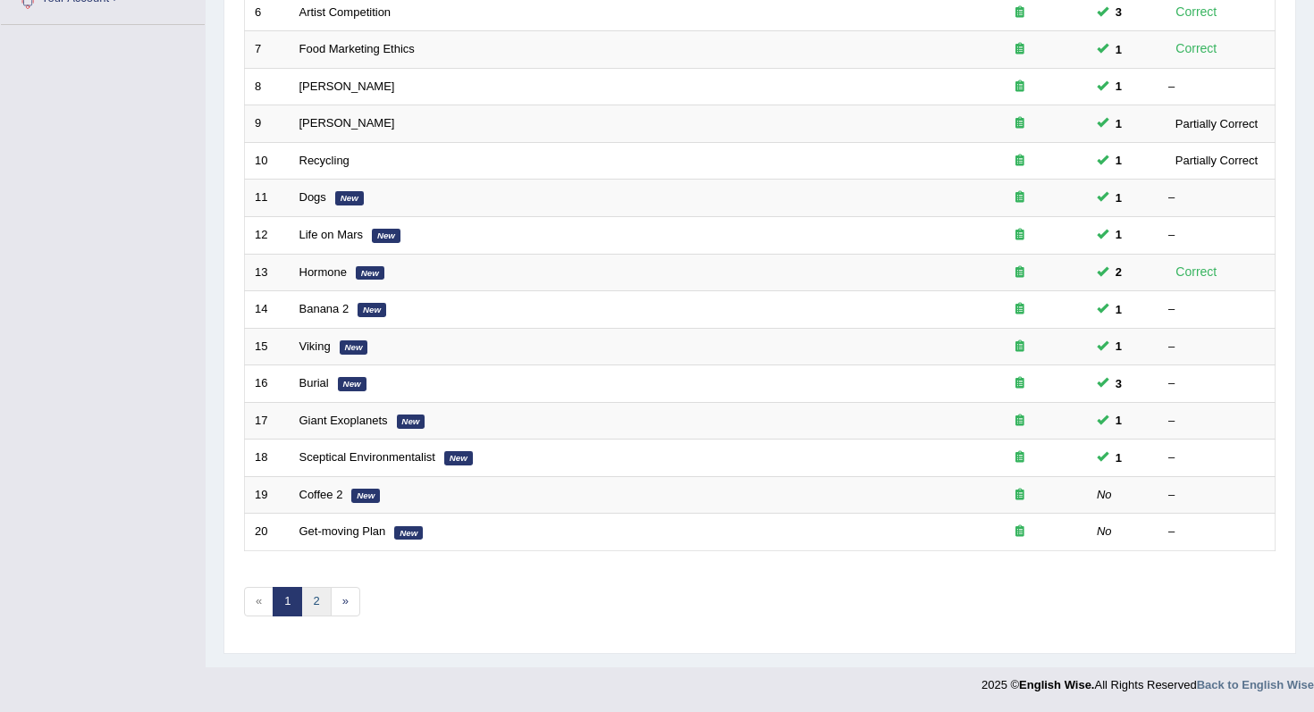
click at [314, 608] on link "2" at bounding box center [315, 601] width 29 height 29
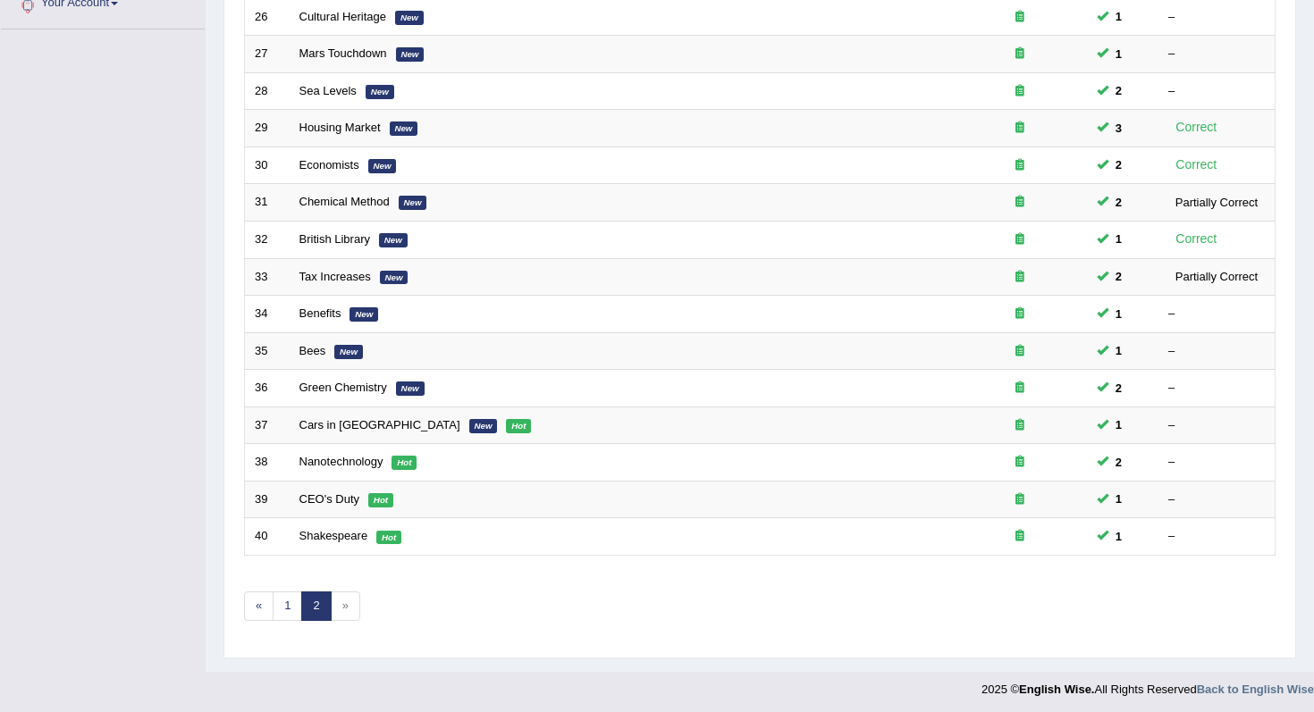
scroll to position [471, 0]
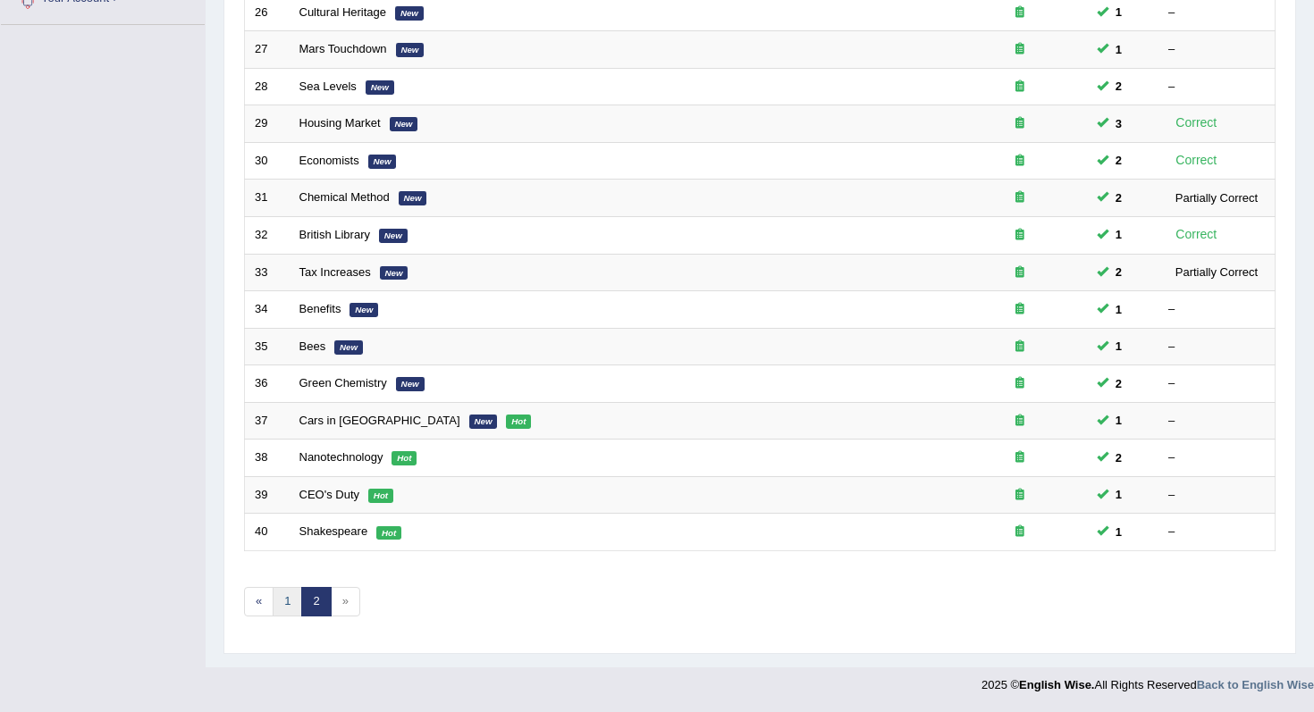
click at [281, 604] on link "1" at bounding box center [287, 601] width 29 height 29
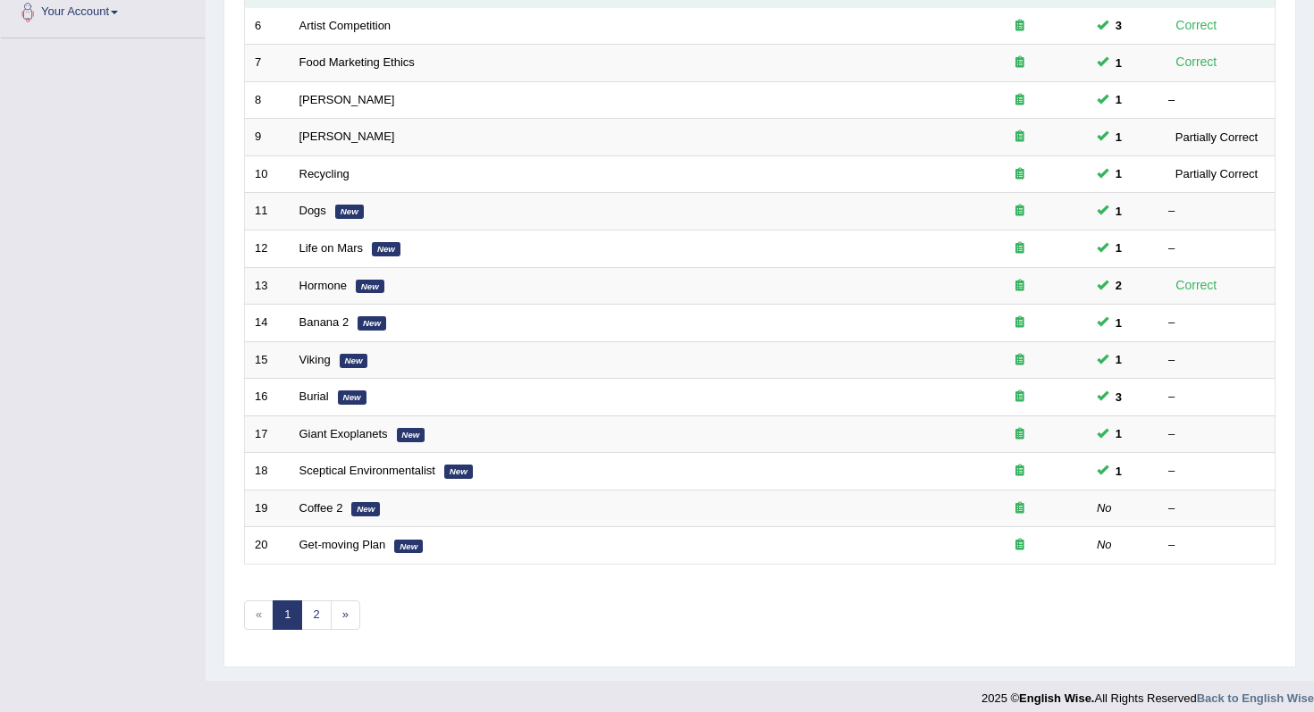
scroll to position [465, 0]
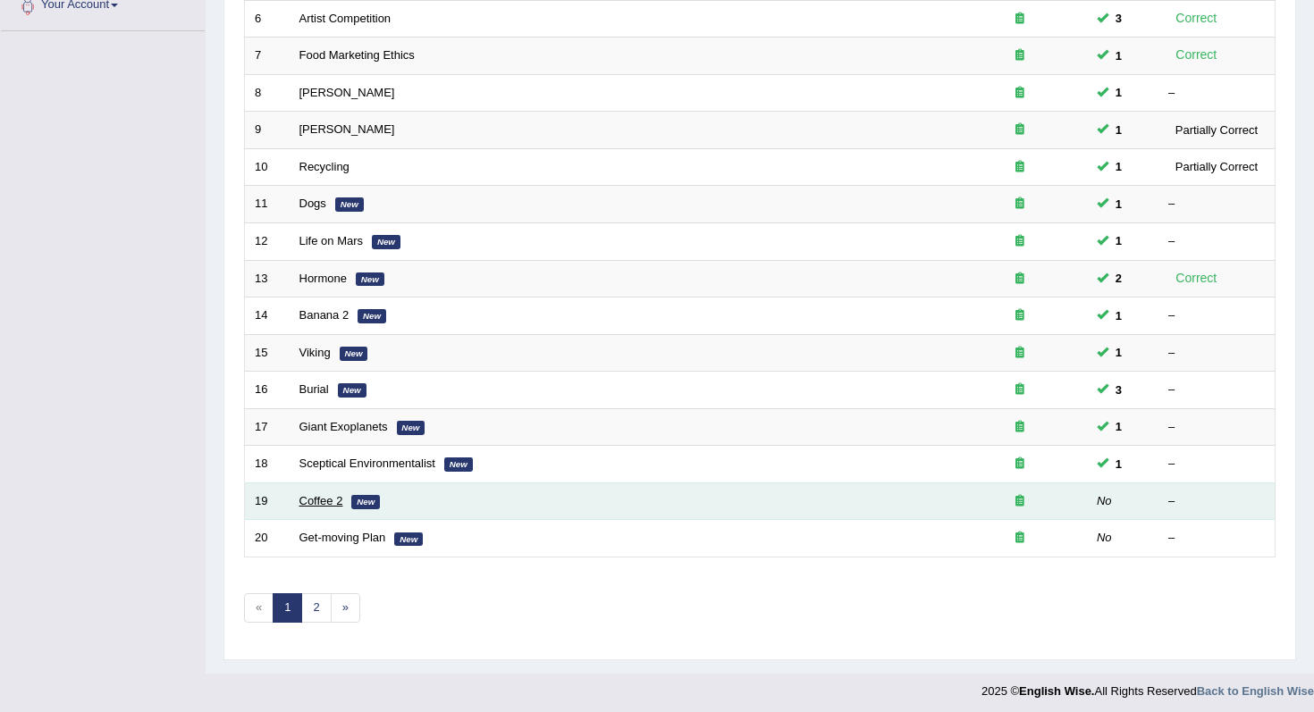
click at [311, 499] on link "Coffee 2" at bounding box center [321, 500] width 44 height 13
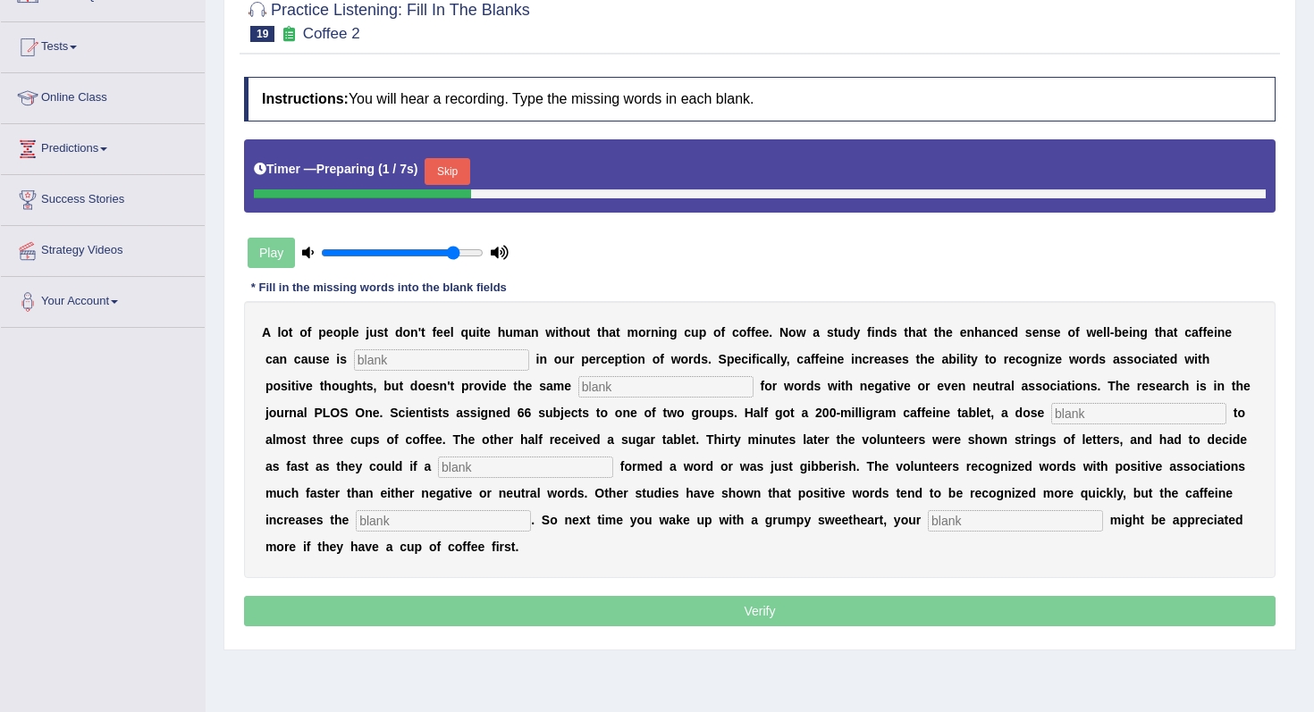
scroll to position [169, 0]
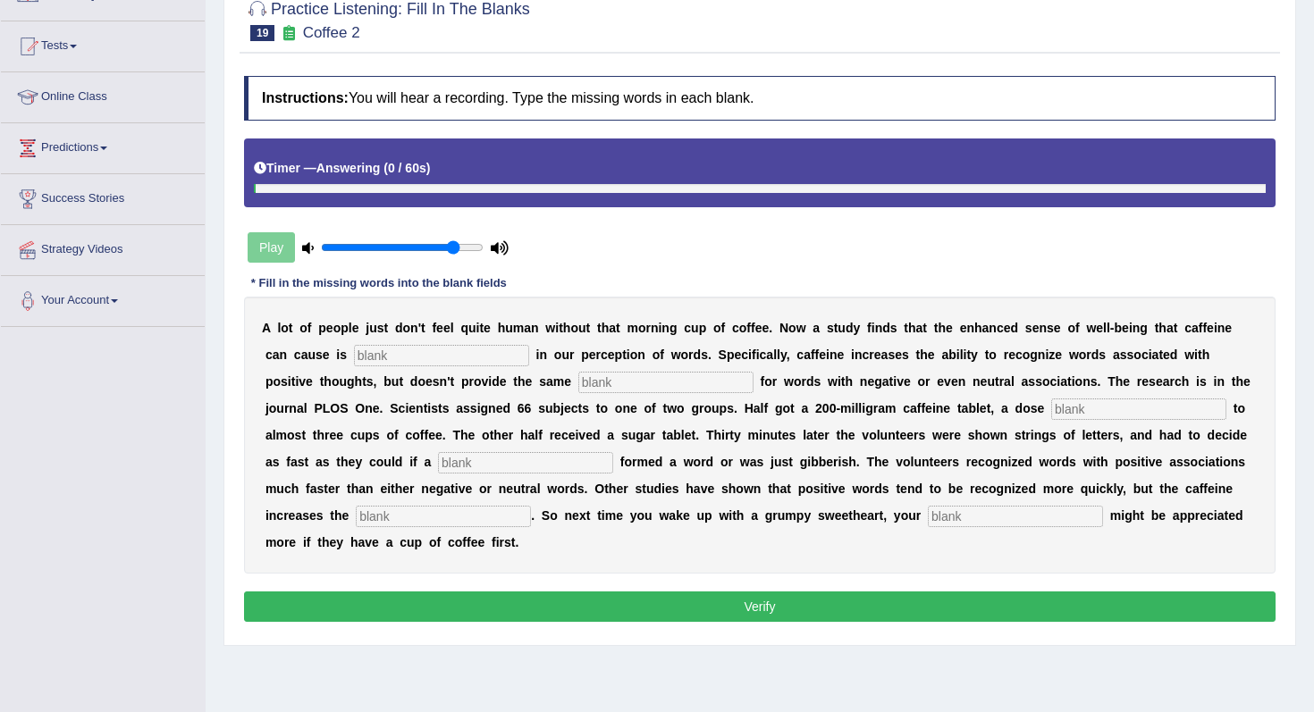
click at [921, 518] on b at bounding box center [924, 516] width 7 height 14
click at [928, 515] on input "text" at bounding box center [1015, 516] width 175 height 21
type input "complement"
click at [421, 353] on input "text" at bounding box center [441, 355] width 175 height 21
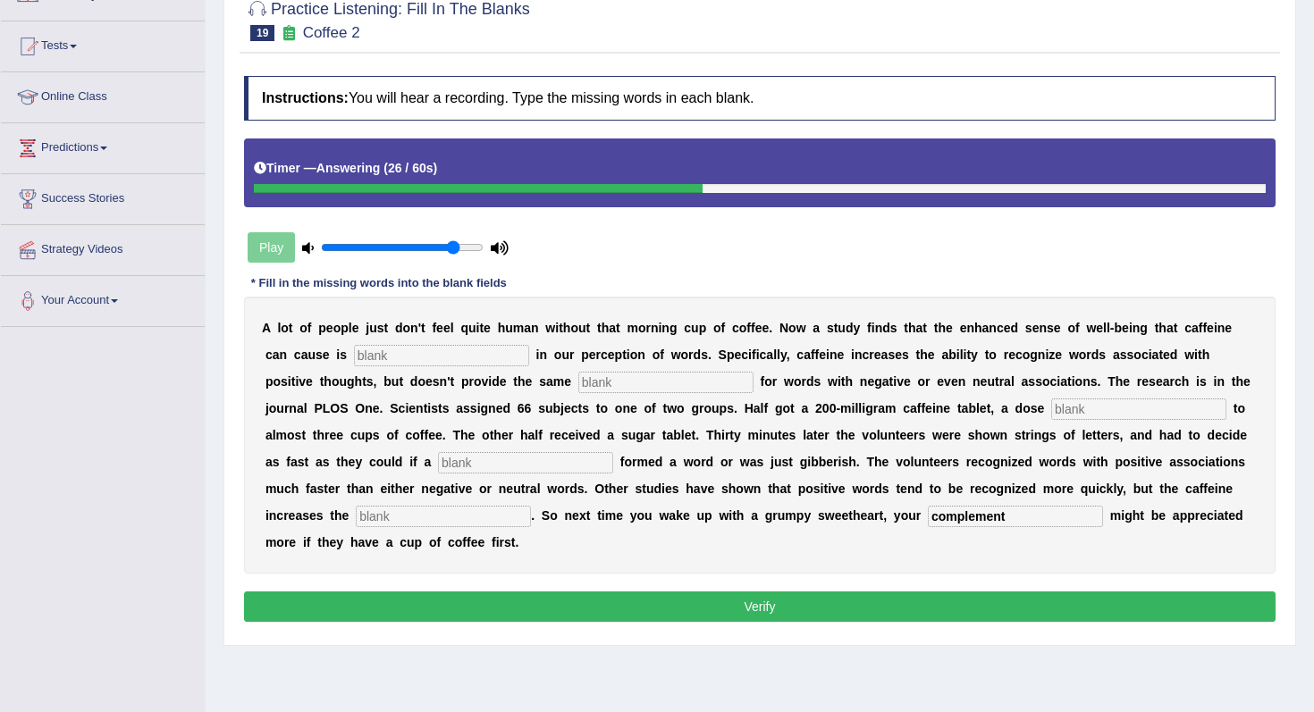
click at [578, 387] on input "text" at bounding box center [665, 382] width 175 height 21
type input "boost"
click at [1051, 412] on input "text" at bounding box center [1138, 409] width 175 height 21
type input "equal"
click at [438, 467] on input "text" at bounding box center [525, 462] width 175 height 21
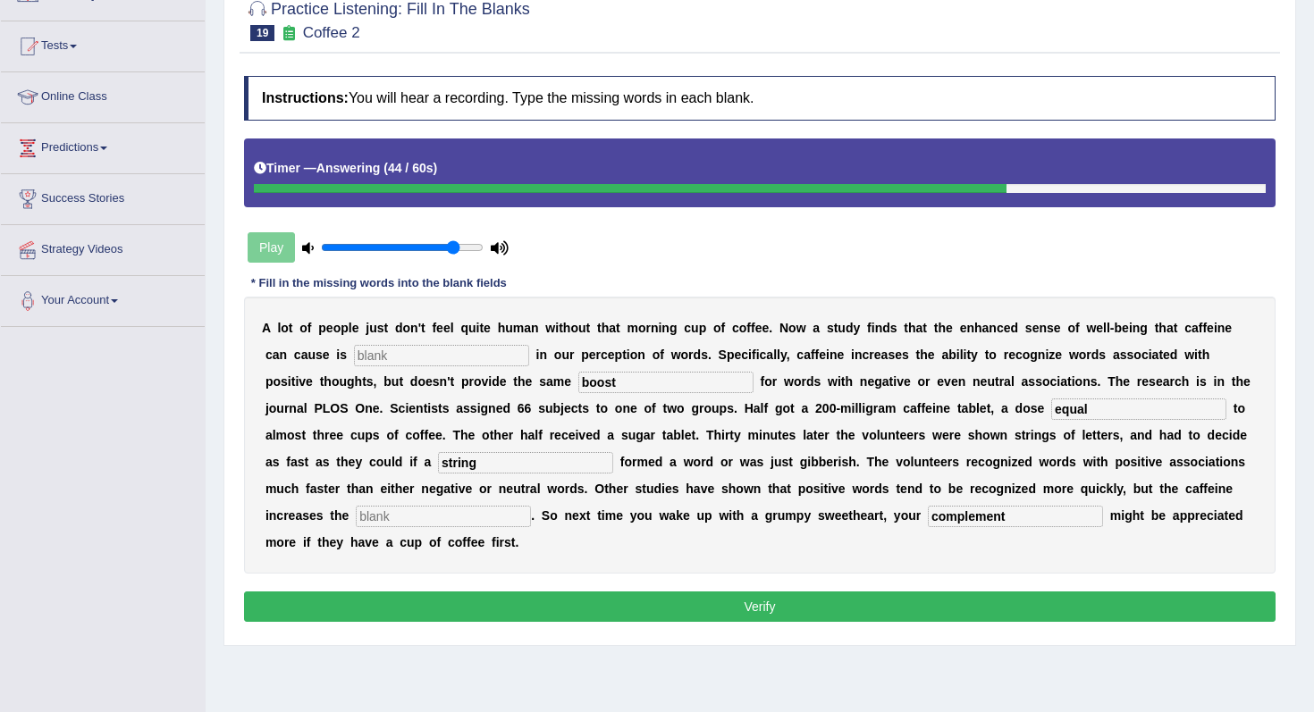
type input "string"
click at [356, 525] on input "text" at bounding box center [443, 516] width 175 height 21
click at [397, 359] on input "text" at bounding box center [441, 355] width 175 height 21
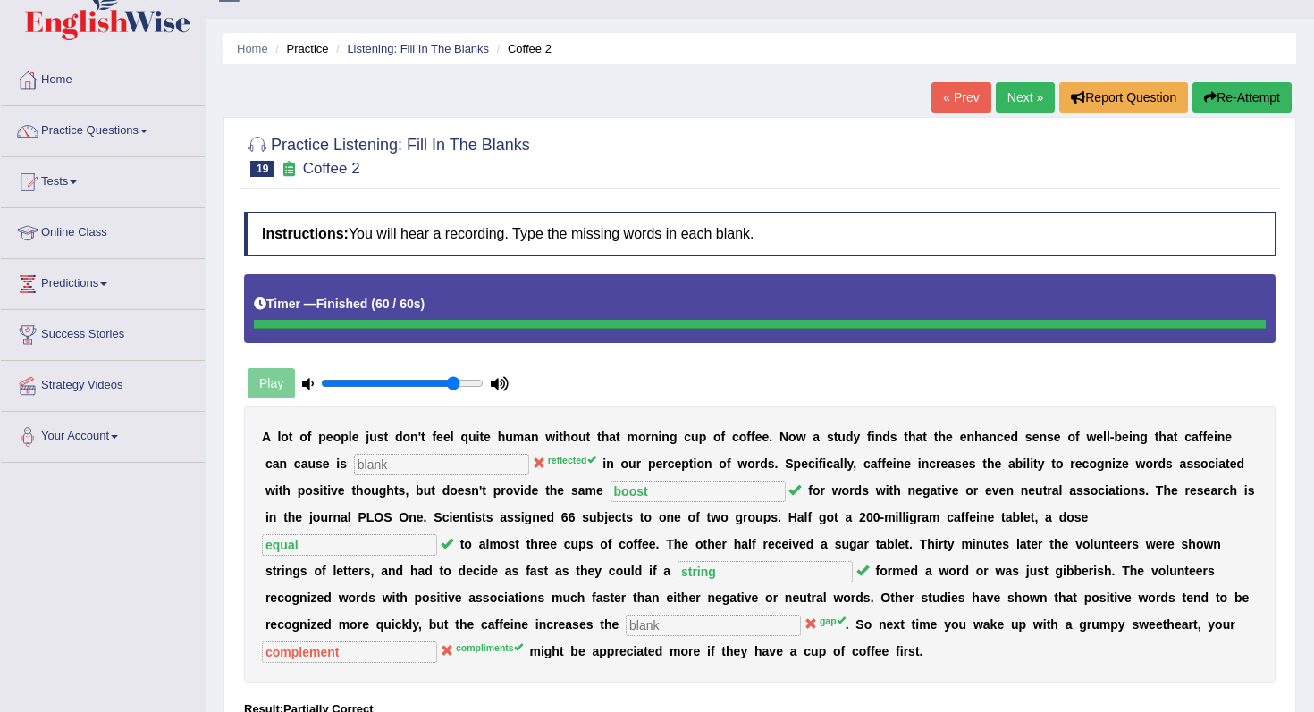
scroll to position [26, 0]
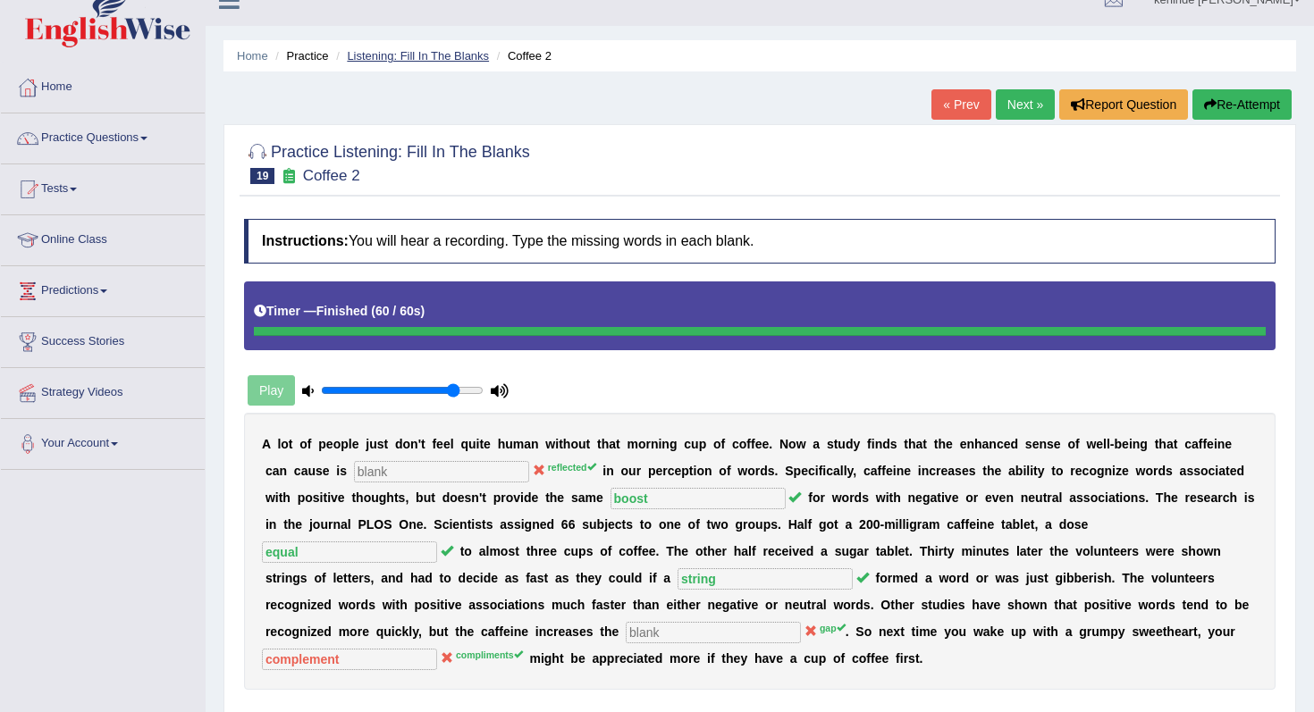
click at [420, 58] on link "Listening: Fill In The Blanks" at bounding box center [418, 55] width 142 height 13
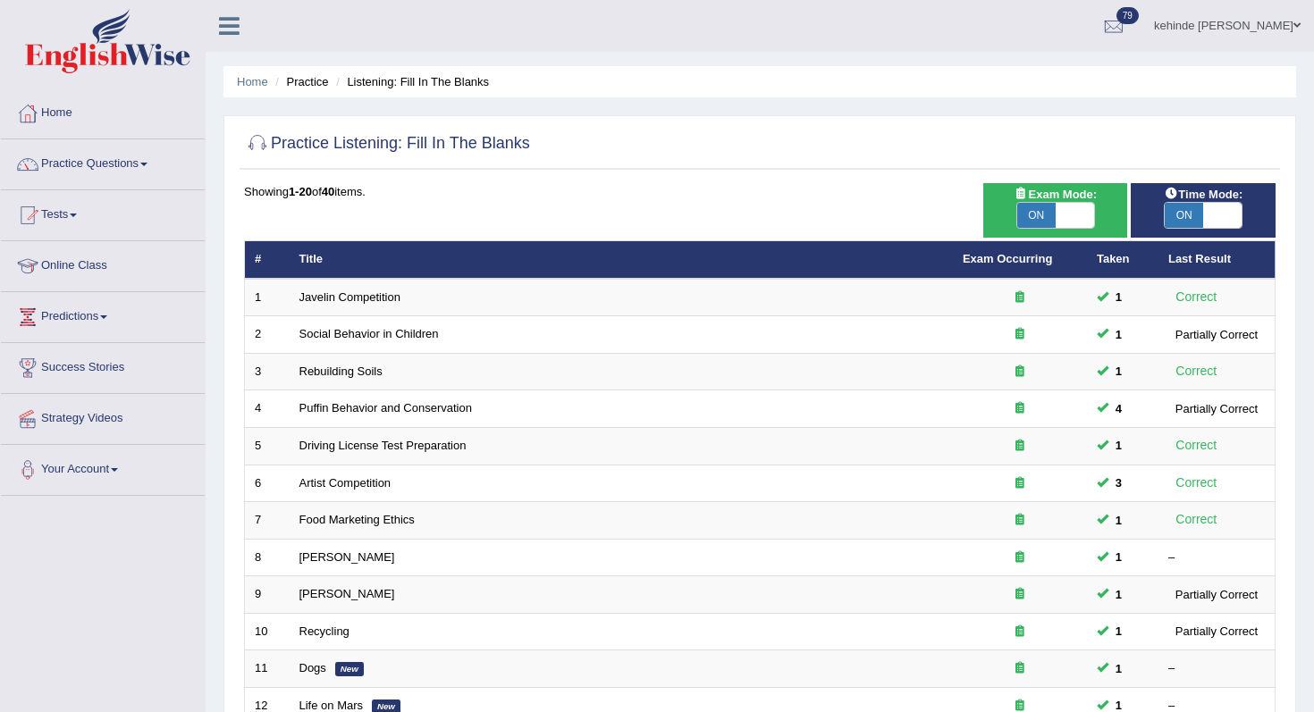
click at [1304, 435] on div "Home Practice Listening: Fill In The Blanks Practice Listening: Fill In The Bla…" at bounding box center [760, 569] width 1108 height 1139
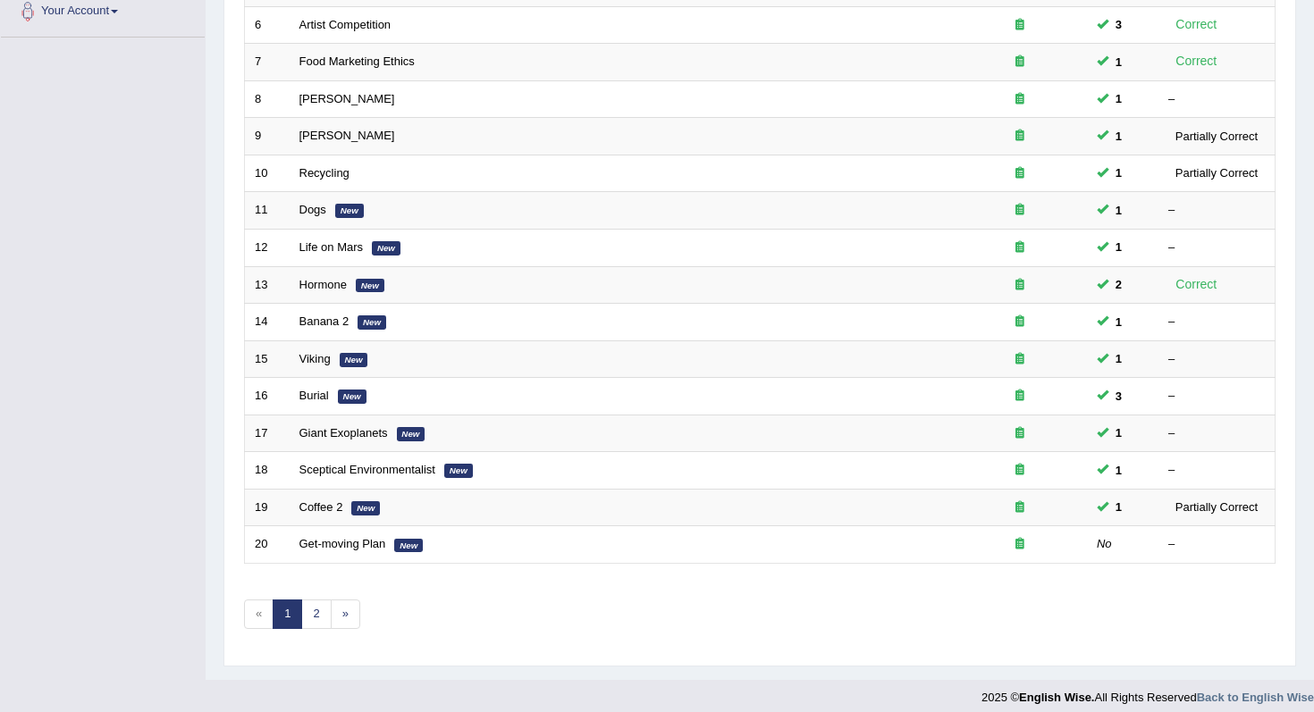
scroll to position [471, 0]
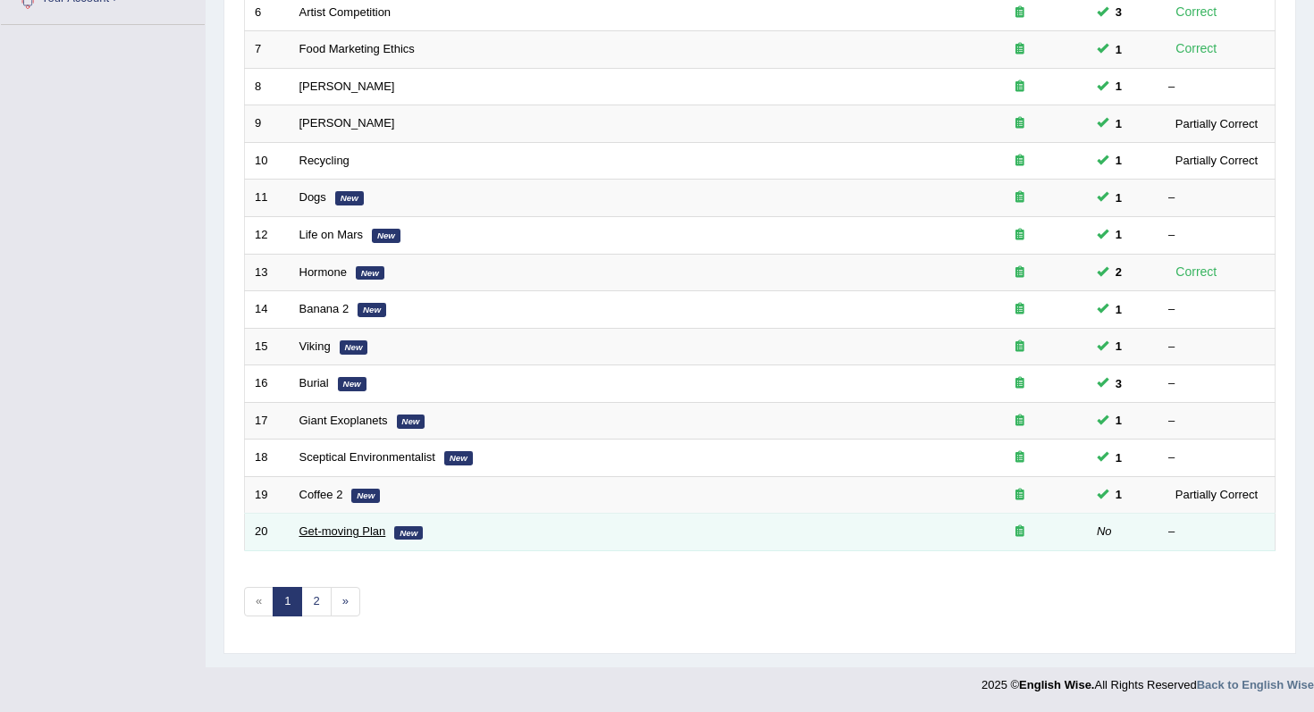
click at [327, 535] on link "Get-moving Plan" at bounding box center [342, 531] width 87 height 13
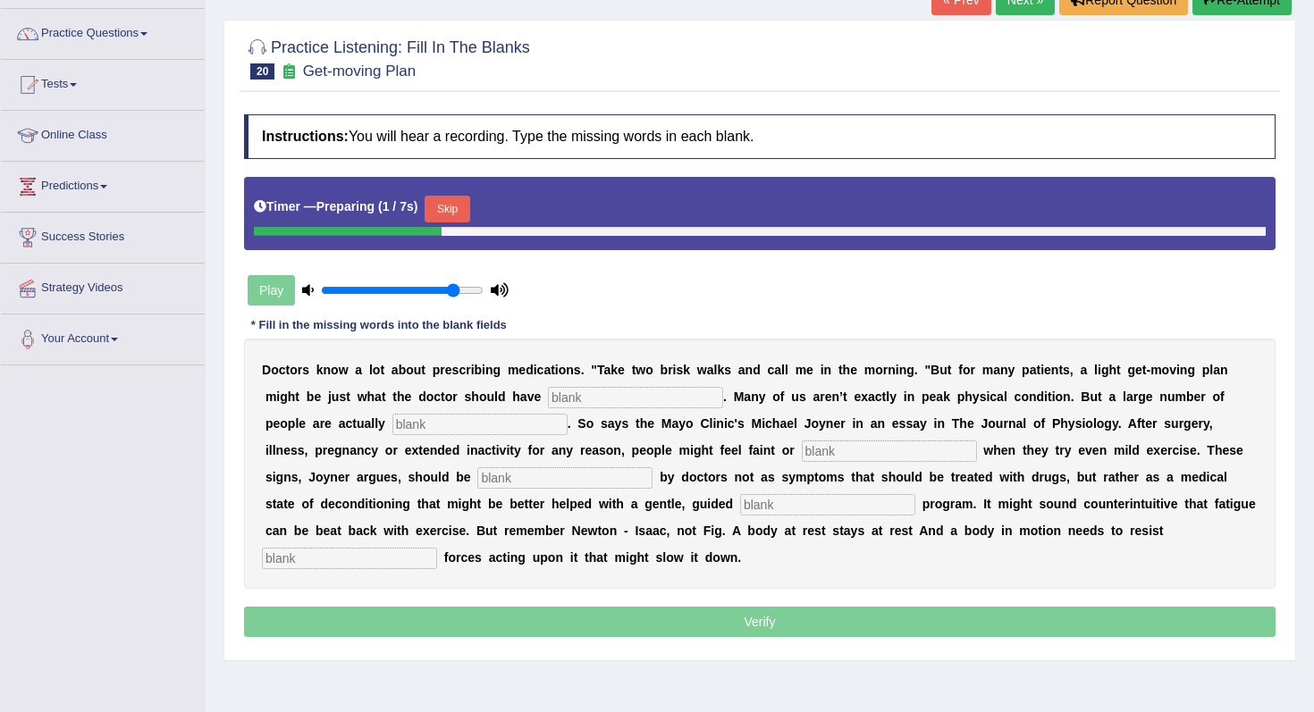
scroll to position [143, 0]
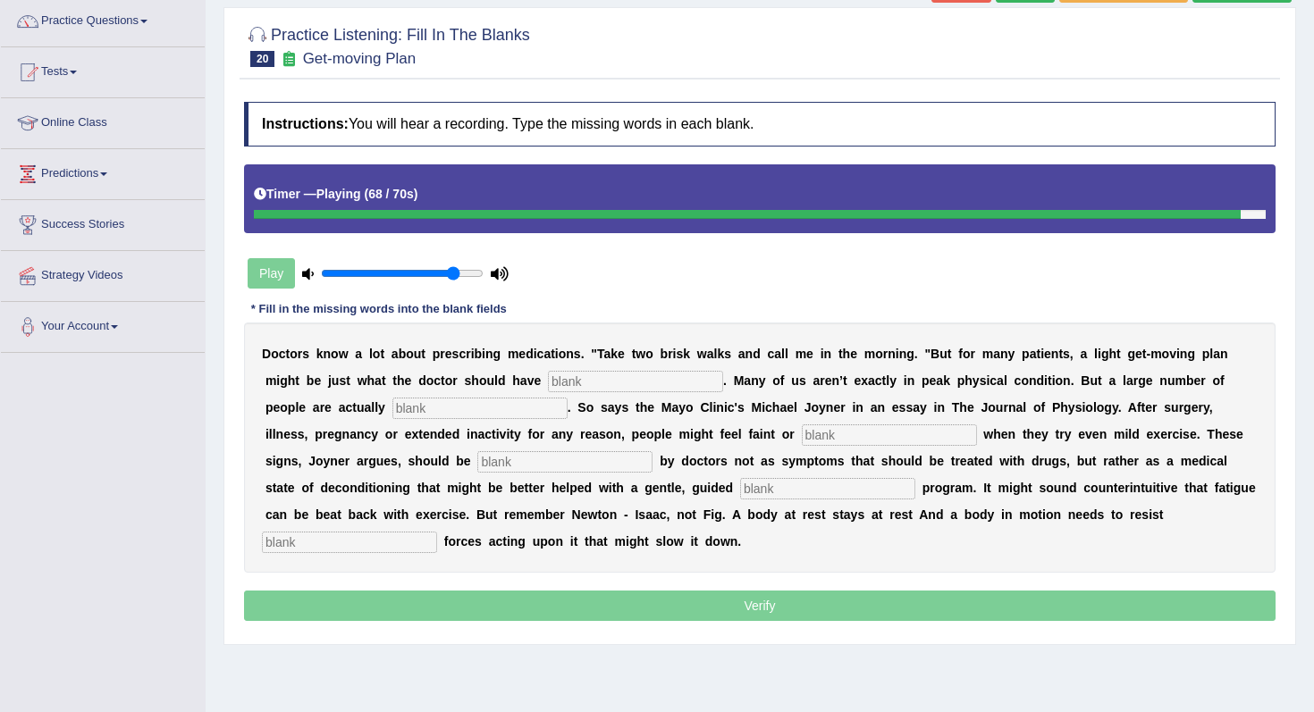
click at [437, 532] on input "text" at bounding box center [349, 542] width 175 height 21
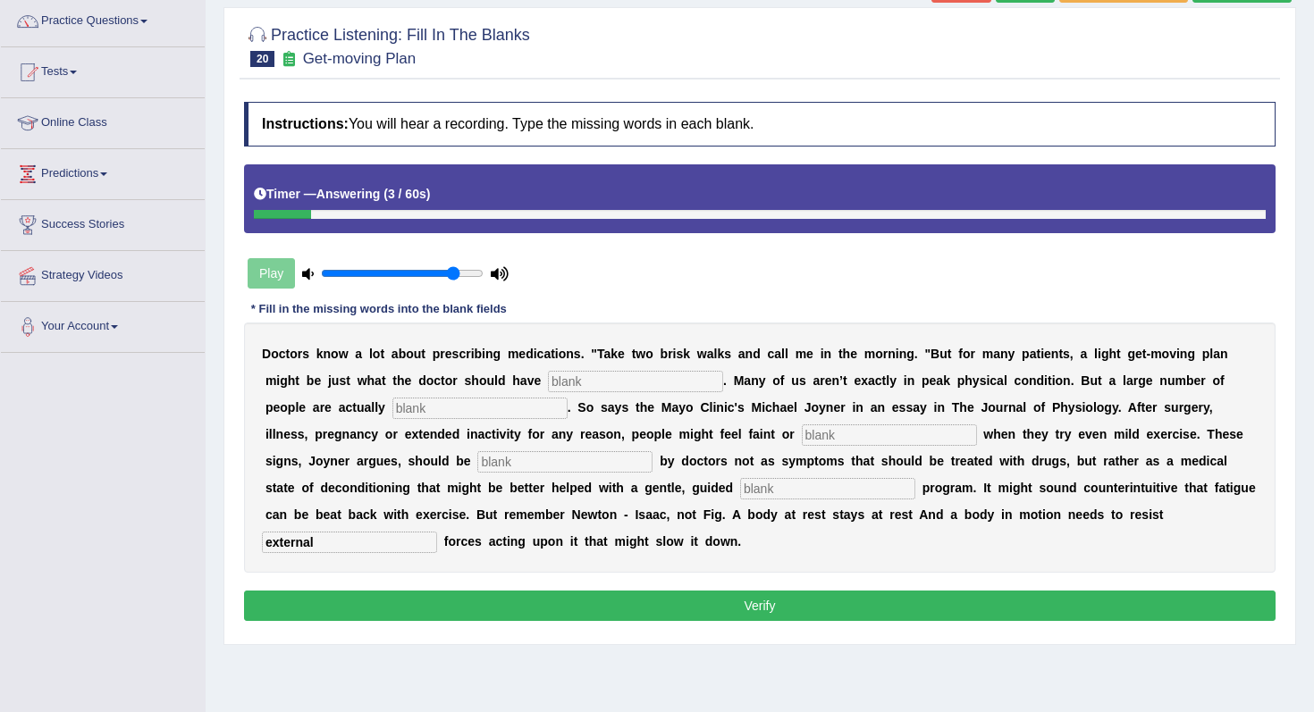
type input "external"
click at [740, 490] on input "text" at bounding box center [827, 488] width 175 height 21
type input "exercise"
click at [580, 384] on input "text" at bounding box center [635, 381] width 175 height 21
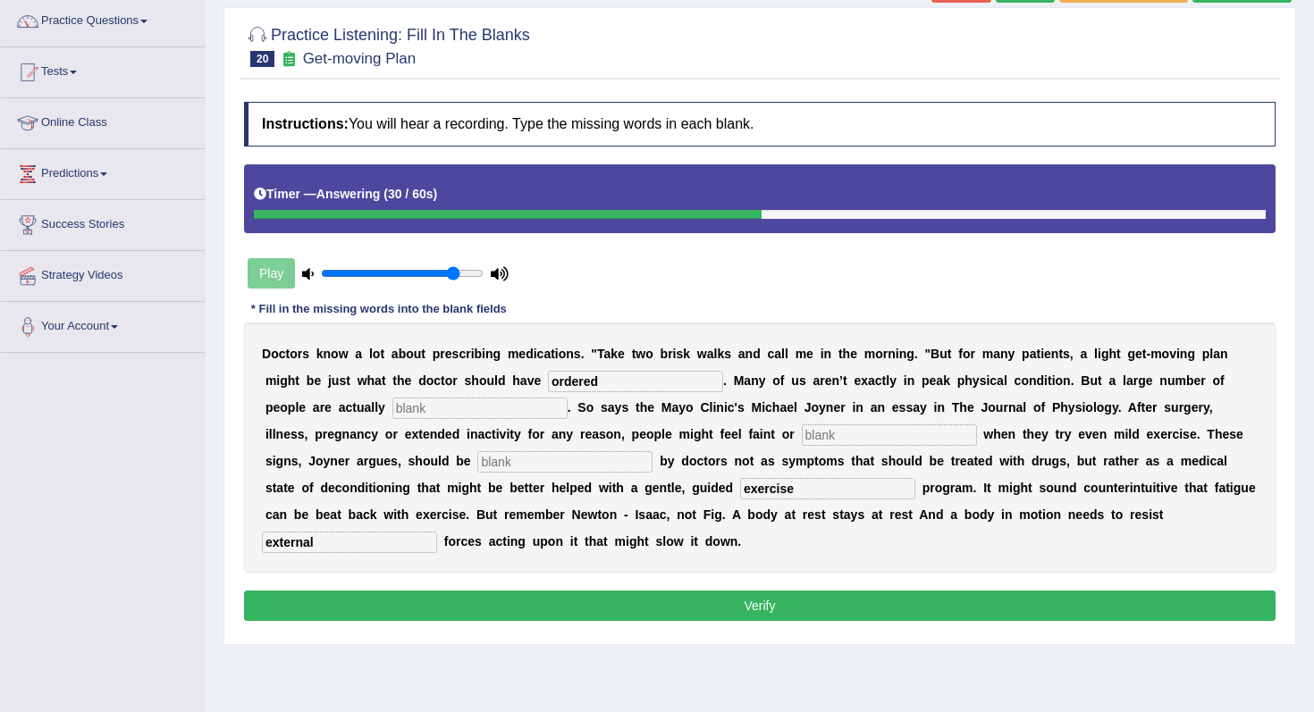
type input "ordered"
click at [420, 407] on input "text" at bounding box center [479, 408] width 175 height 21
type input "decayed"
click at [802, 434] on input "text" at bounding box center [889, 435] width 175 height 21
type input "fatigue"
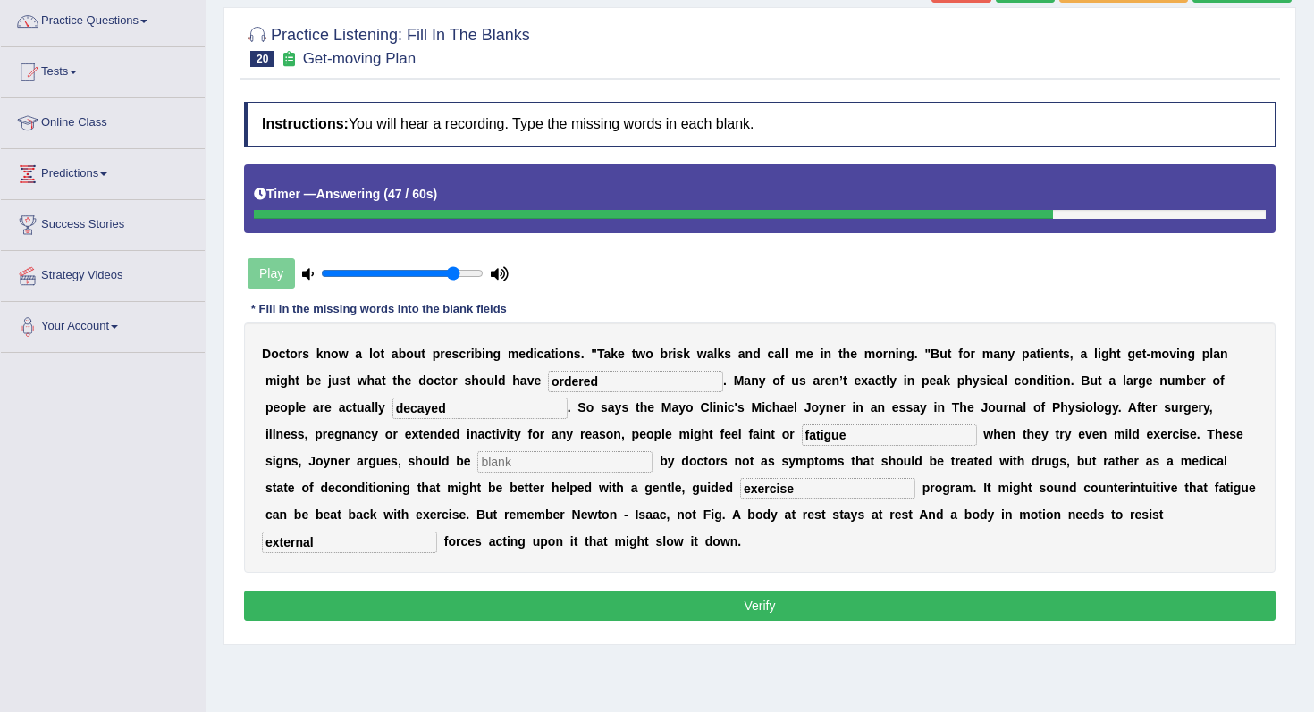
click at [477, 463] on input "text" at bounding box center [564, 461] width 175 height 21
type input "recognised"
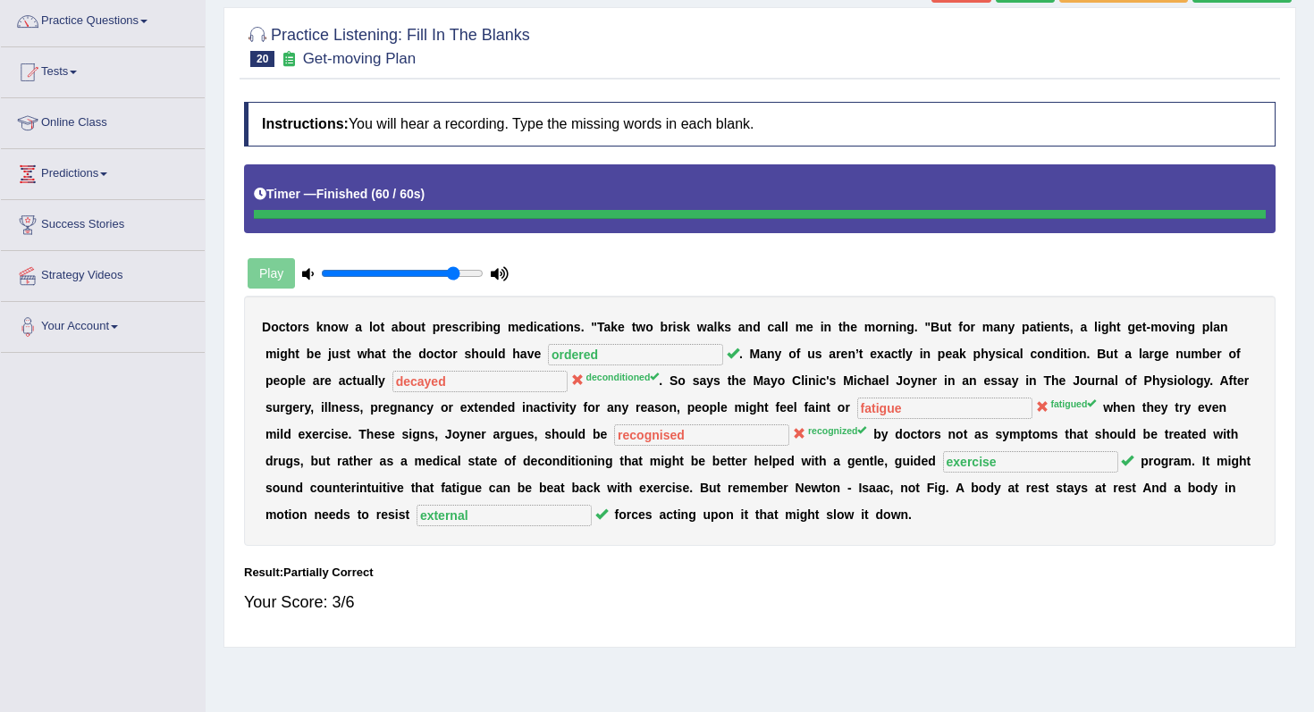
drag, startPoint x: 528, startPoint y: 520, endPoint x: 591, endPoint y: 265, distance: 262.3
click at [532, 490] on div "D o c t o r s k n o w a l o t a b o u t p r e s c r i b i n g m e d i c a t i o…" at bounding box center [760, 421] width 1032 height 250
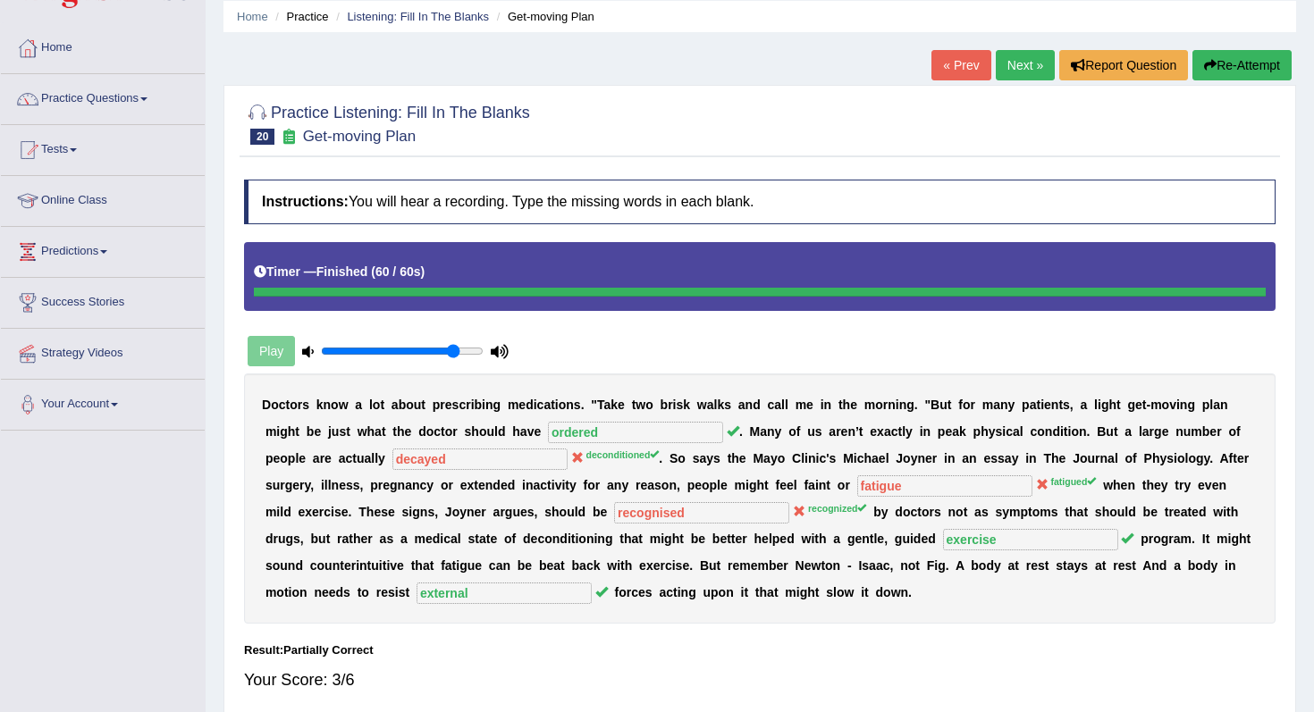
scroll to position [36, 0]
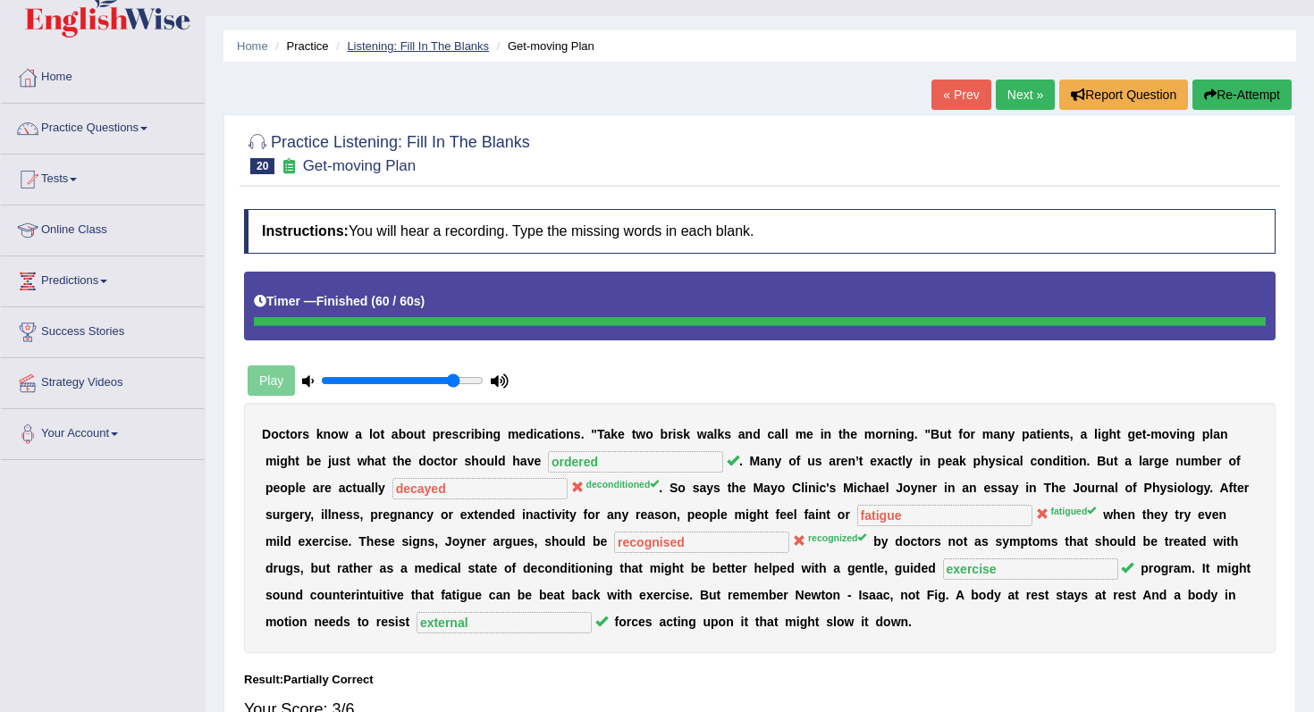
click at [442, 41] on link "Listening: Fill In The Blanks" at bounding box center [418, 45] width 142 height 13
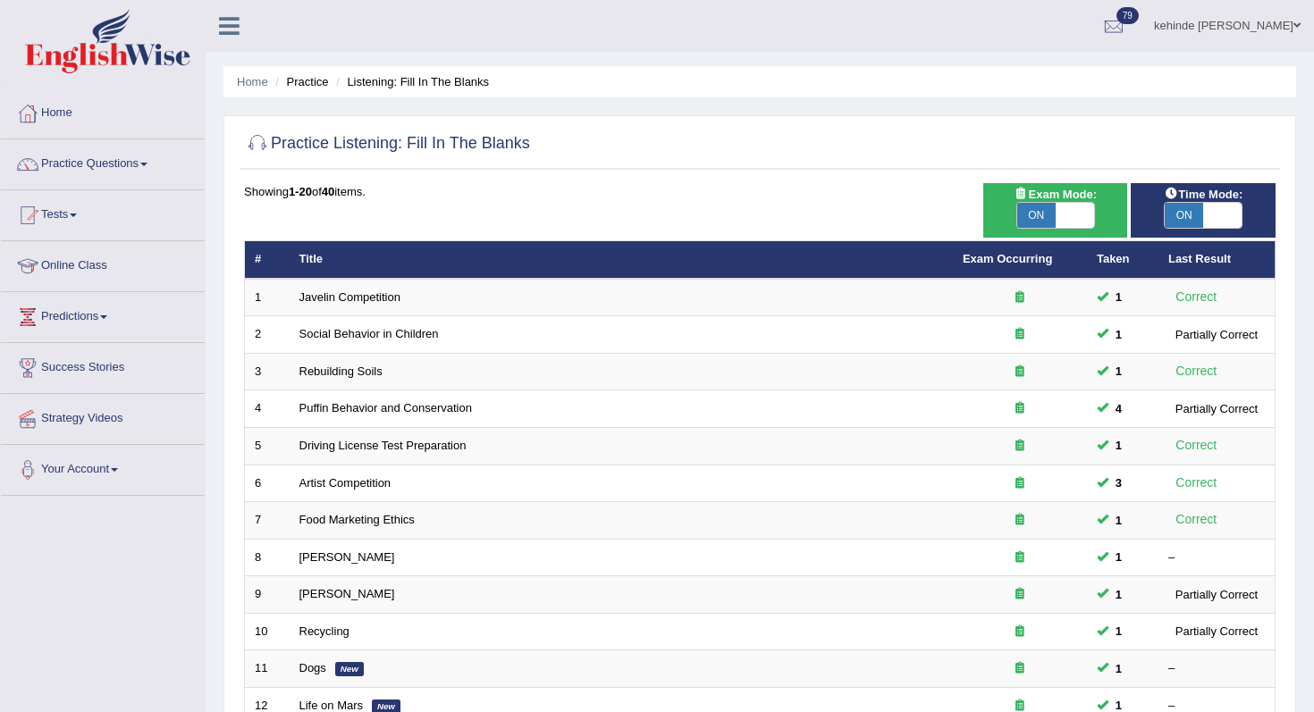
click at [1303, 344] on div "Home Practice Listening: Fill In The Blanks Practice Listening: Fill In The Bla…" at bounding box center [760, 569] width 1108 height 1139
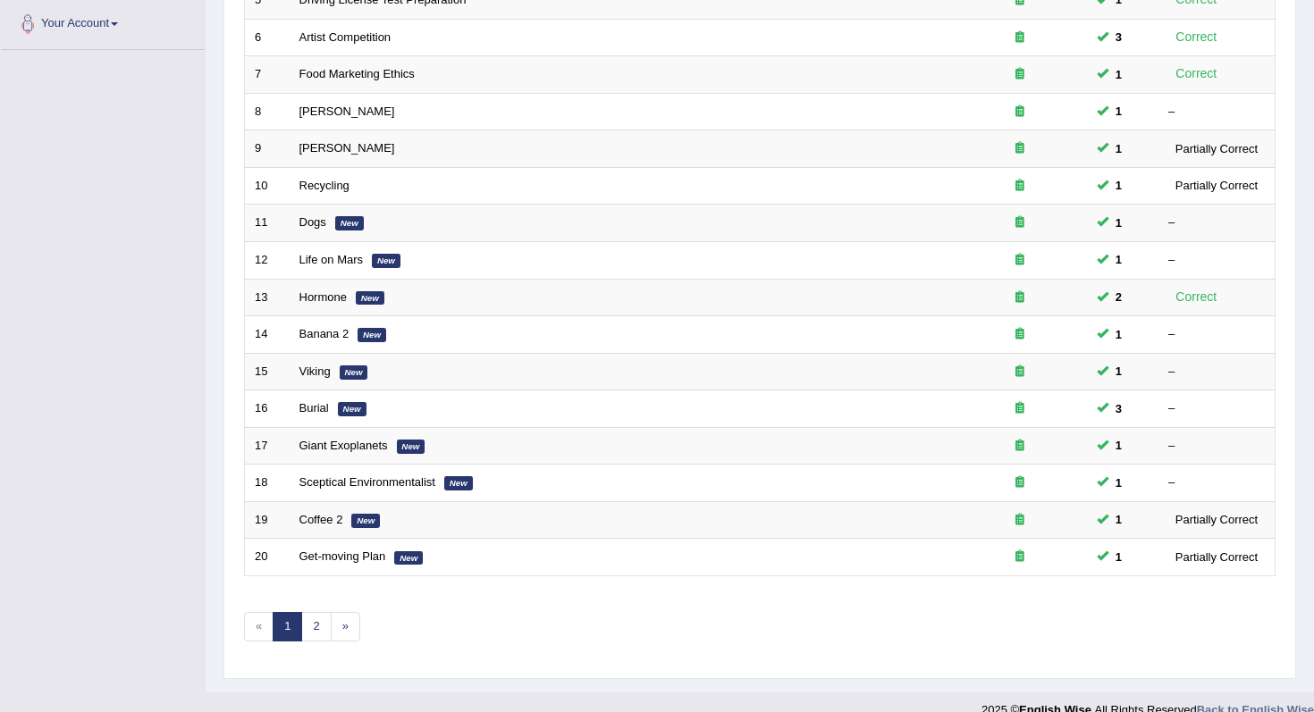
scroll to position [471, 0]
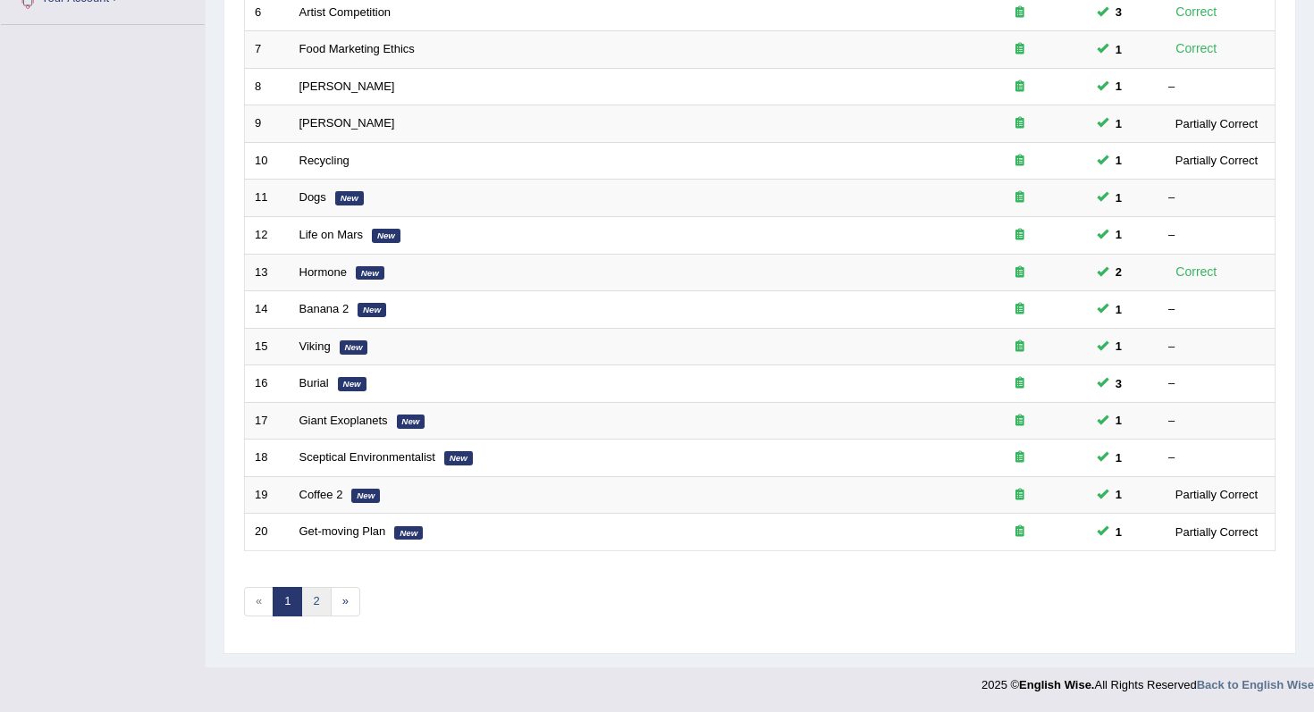
click at [313, 602] on link "2" at bounding box center [315, 601] width 29 height 29
